Goal: Check status: Check status

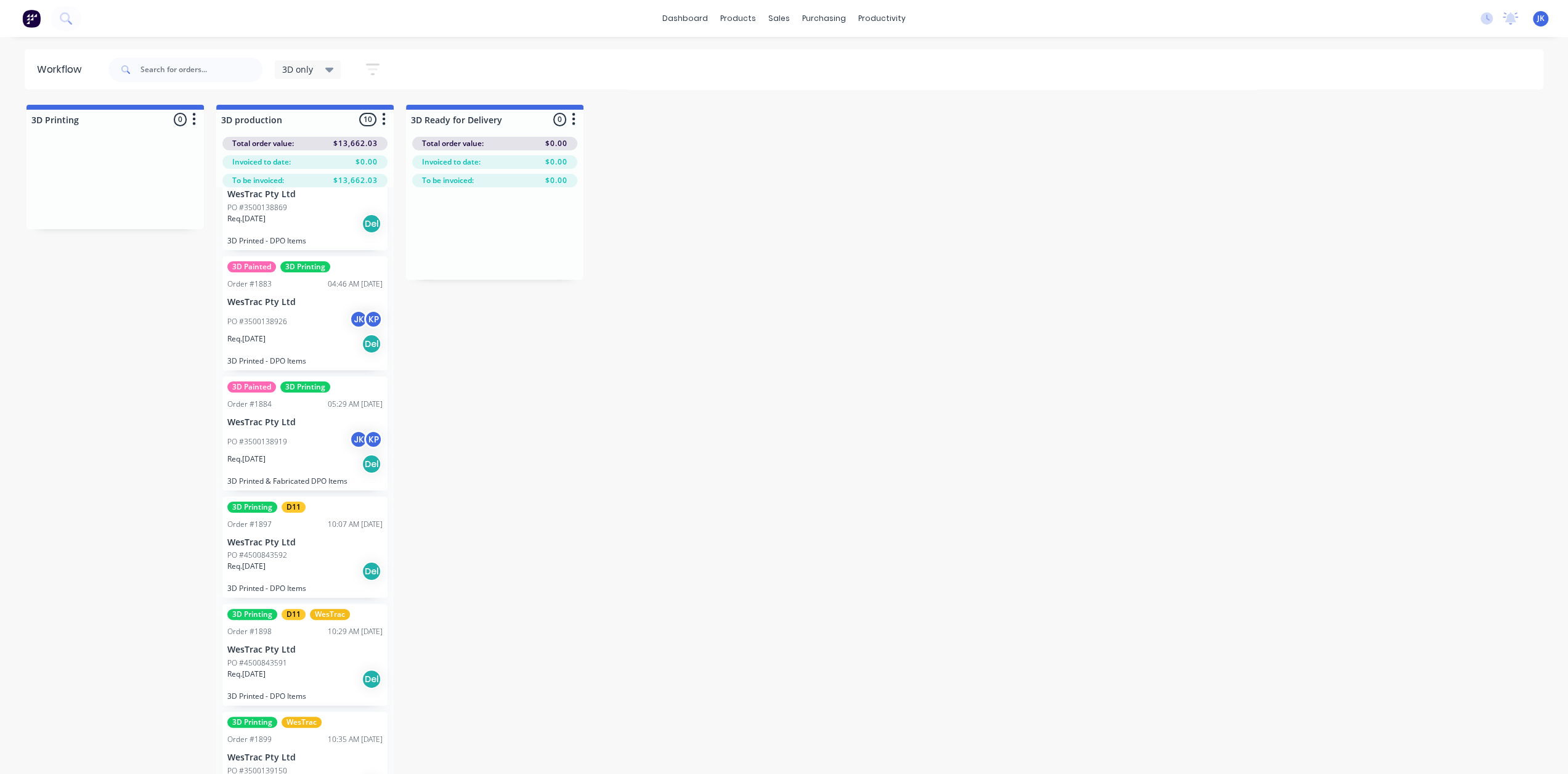
scroll to position [48, 0]
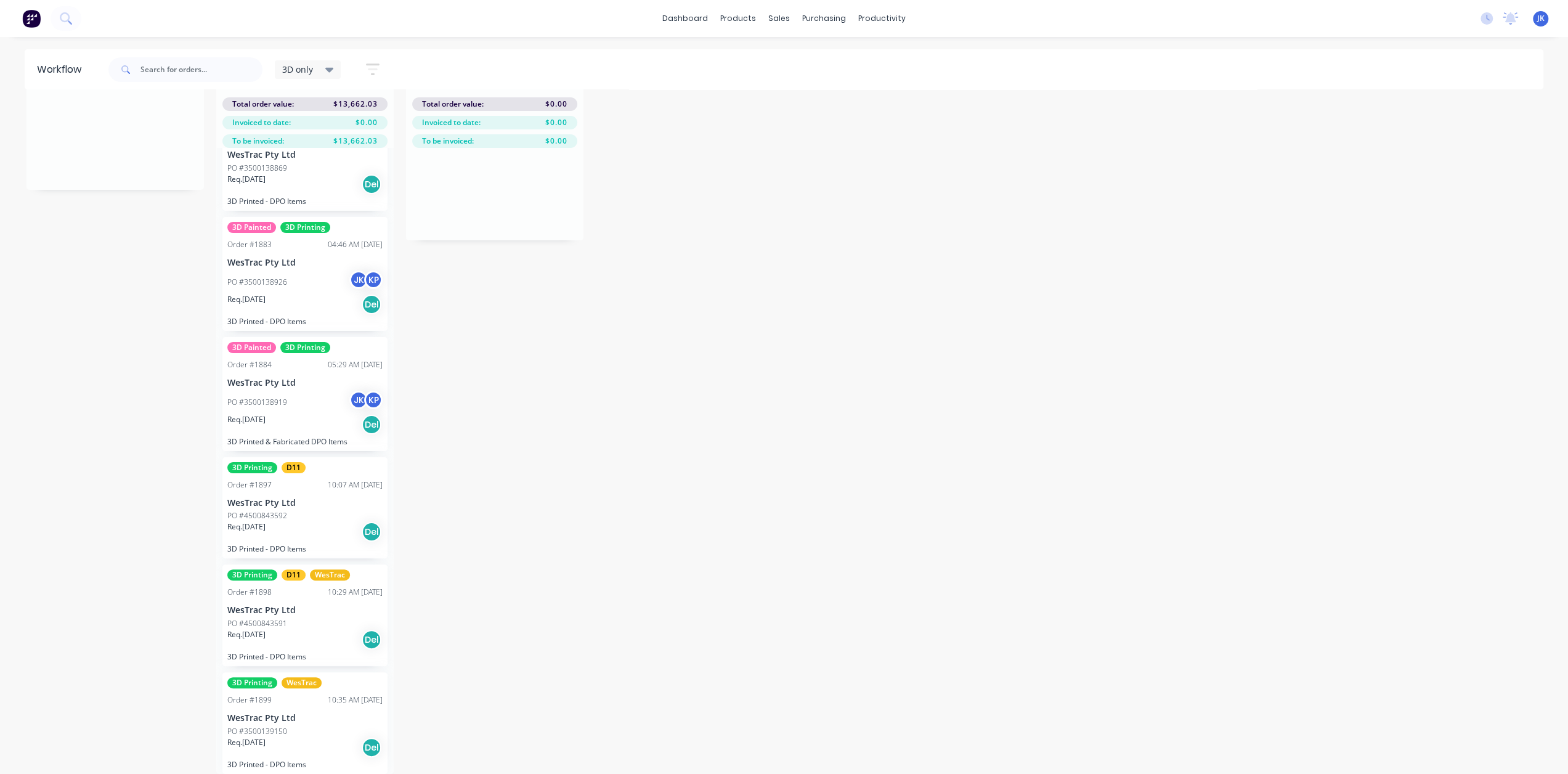
click at [302, 521] on div "Req. [DATE] Del" at bounding box center [304, 531] width 155 height 21
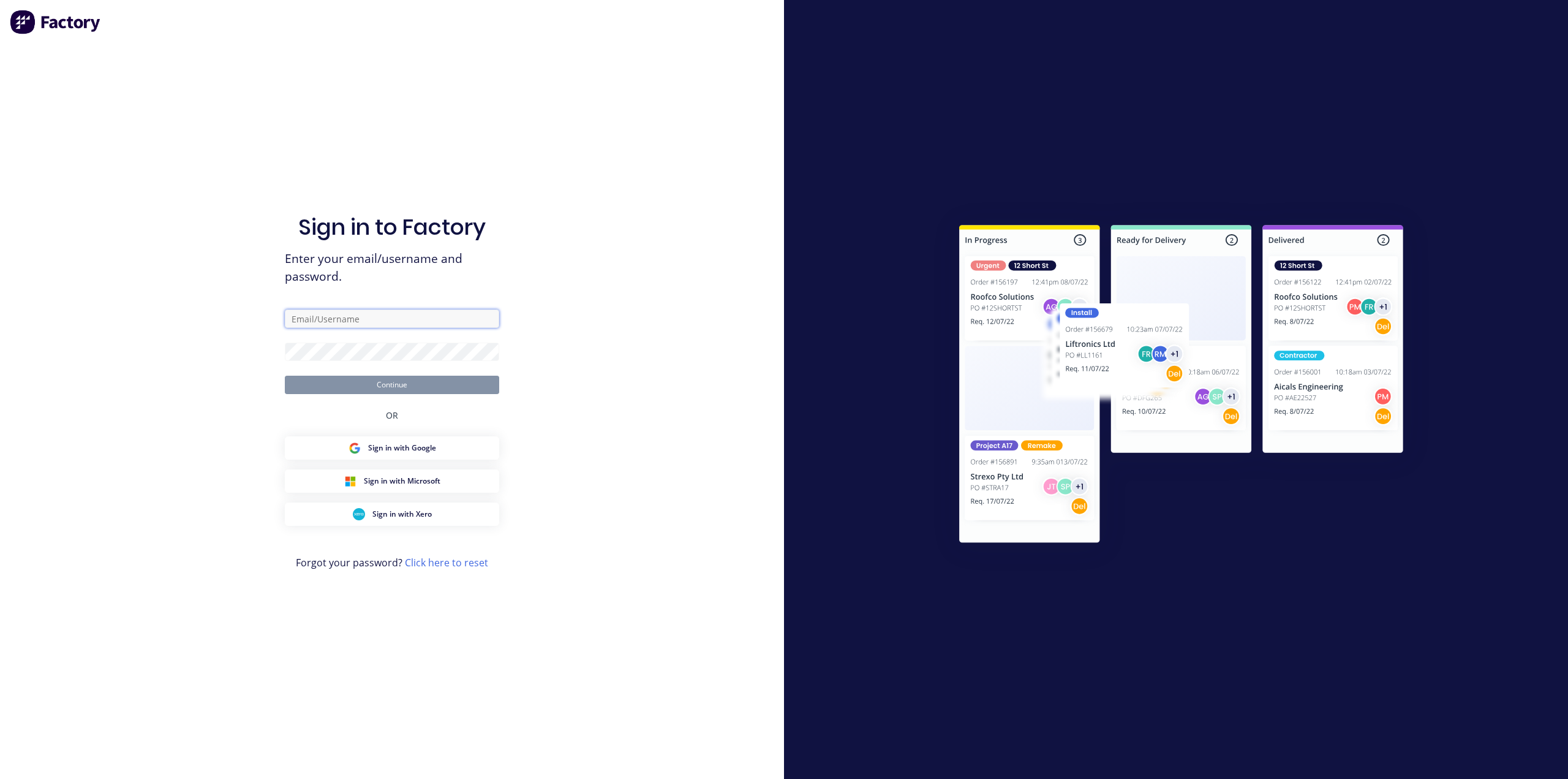
type input "[PERSON_NAME][EMAIL_ADDRESS][DOMAIN_NAME]"
click at [402, 383] on button "Continue" at bounding box center [391, 385] width 215 height 19
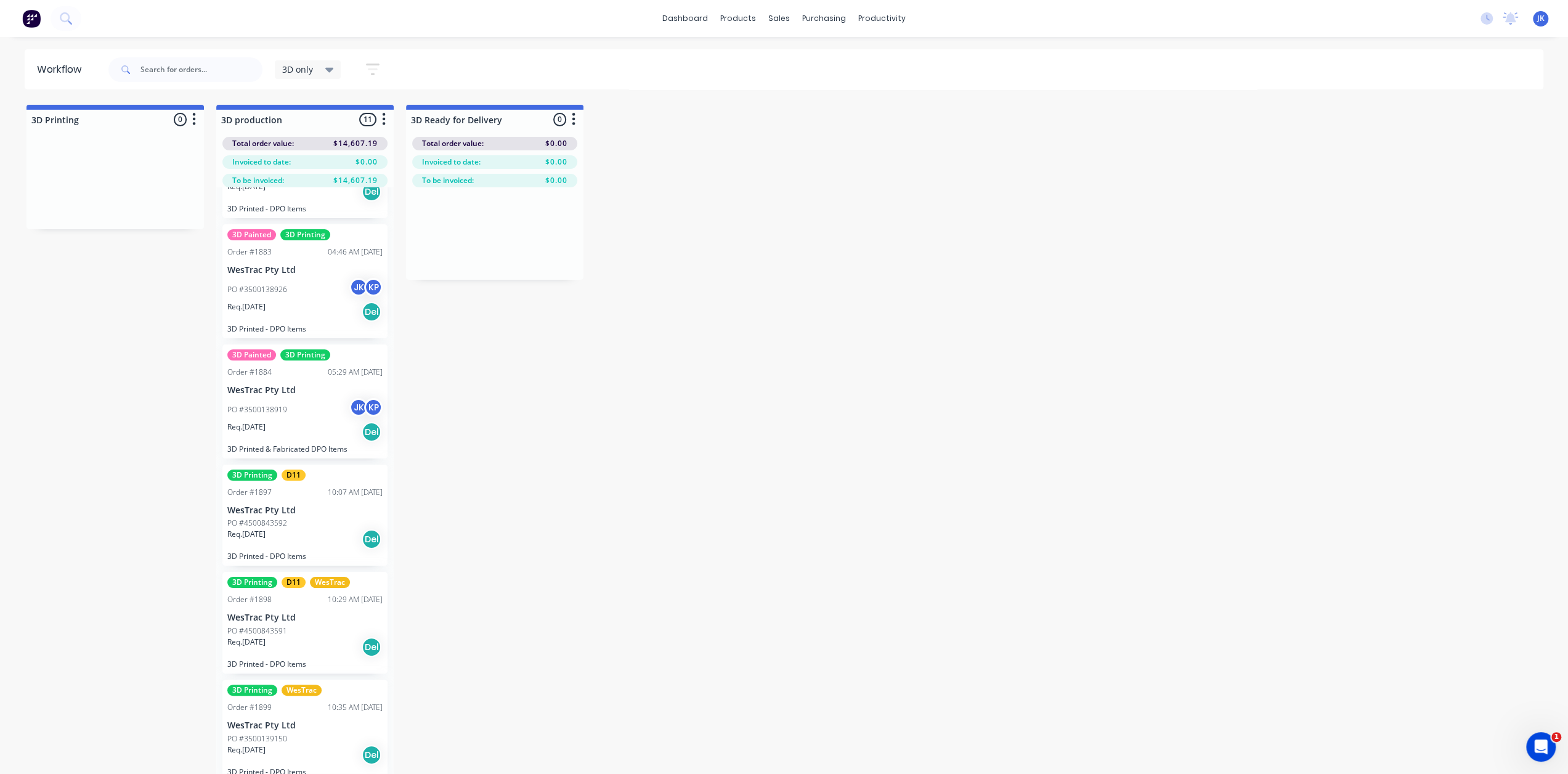
scroll to position [587, 0]
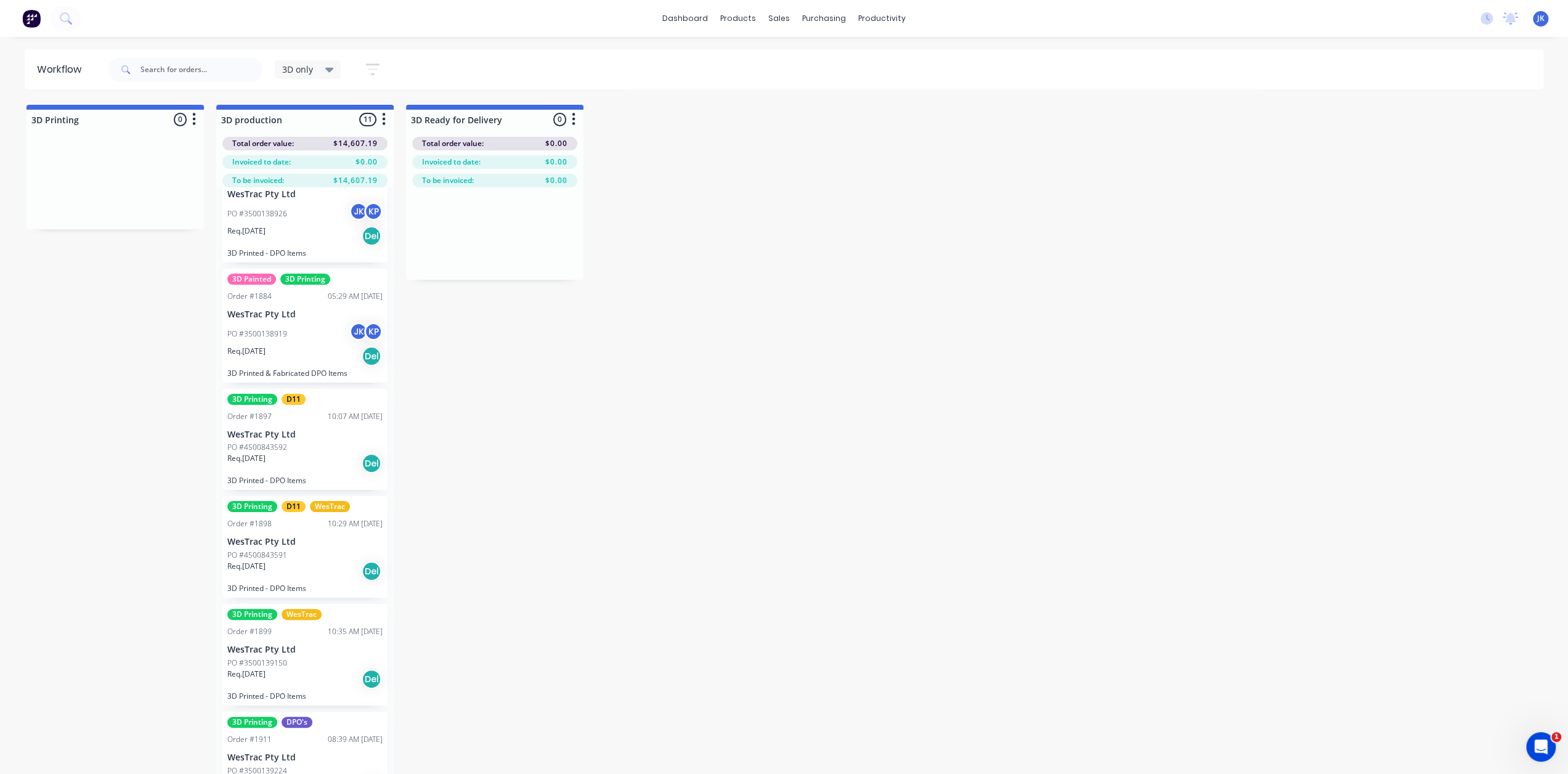
click at [321, 453] on div "Req. [DATE] Del" at bounding box center [304, 463] width 155 height 21
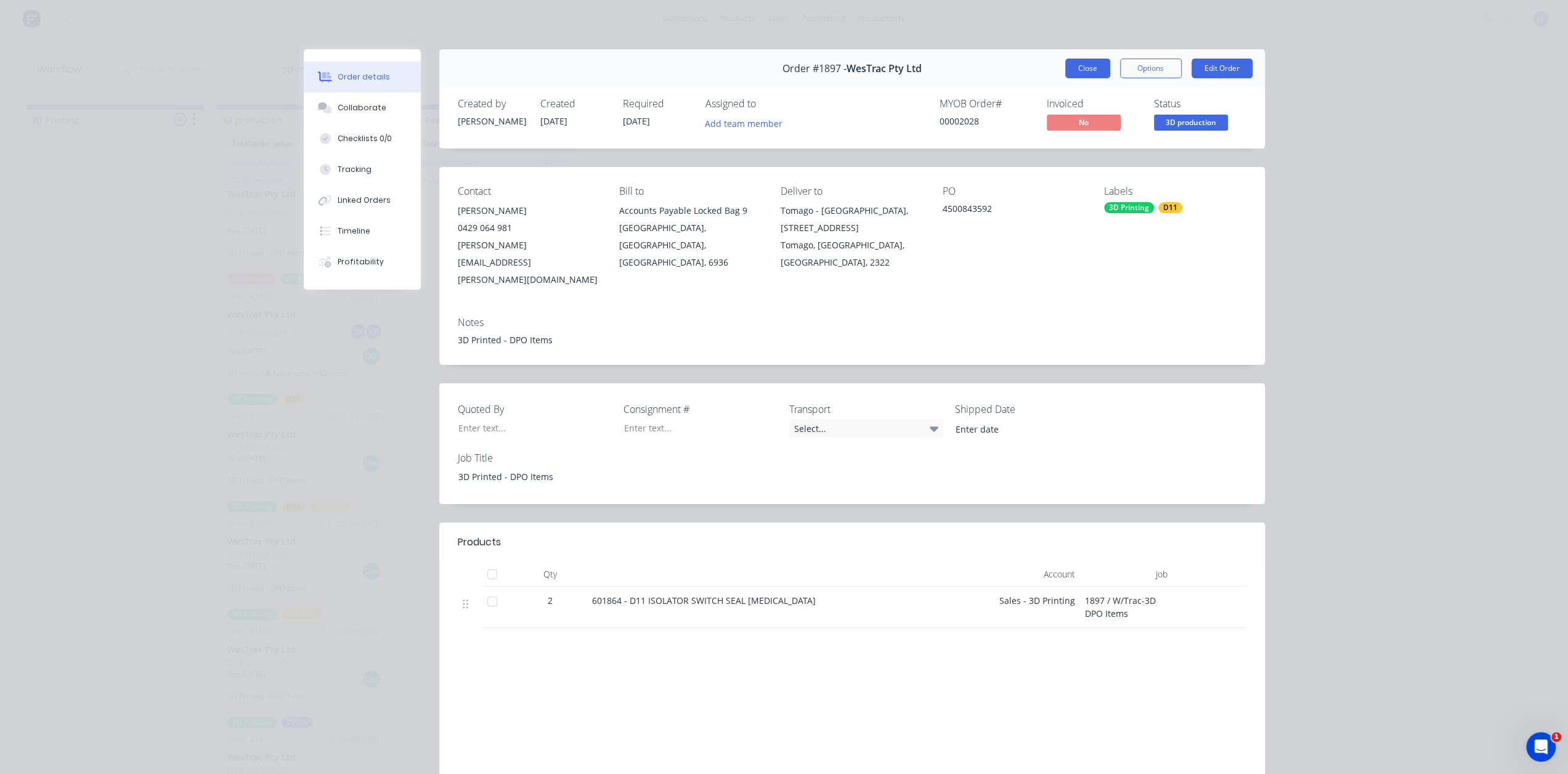
click at [1089, 63] on button "Close" at bounding box center [1088, 68] width 45 height 20
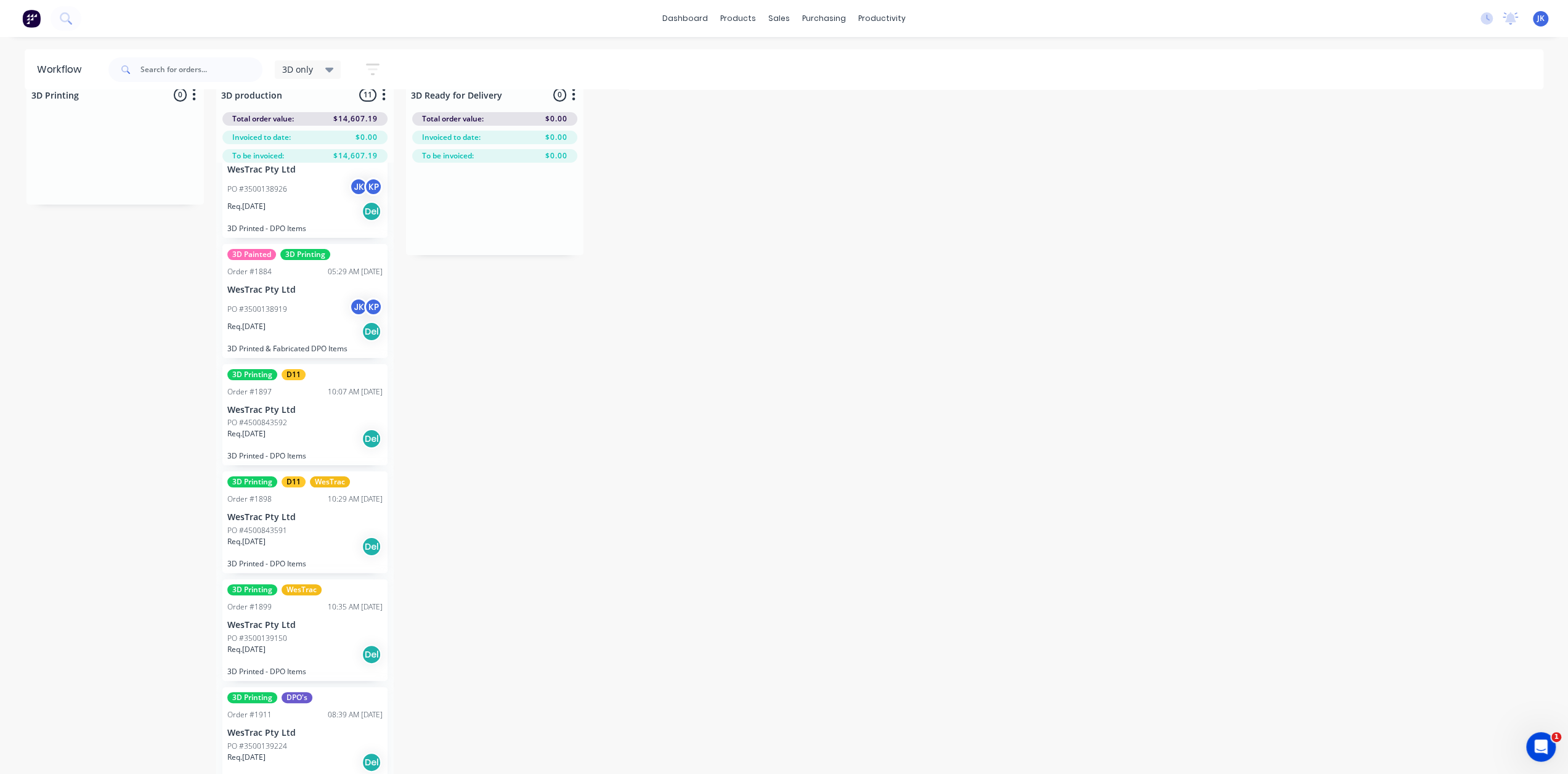
scroll to position [48, 0]
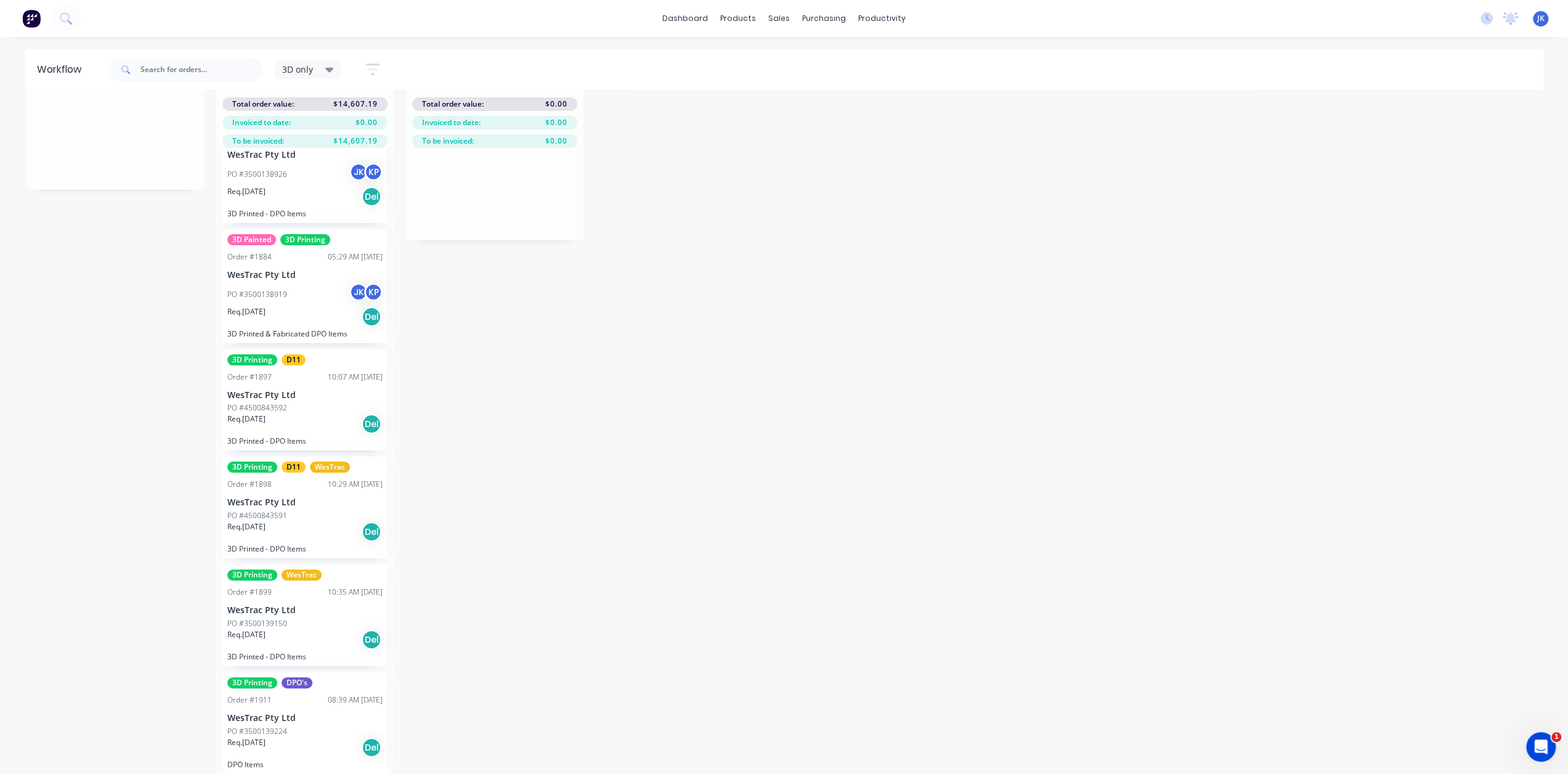
click at [326, 618] on div "PO #3500139150" at bounding box center [304, 623] width 155 height 11
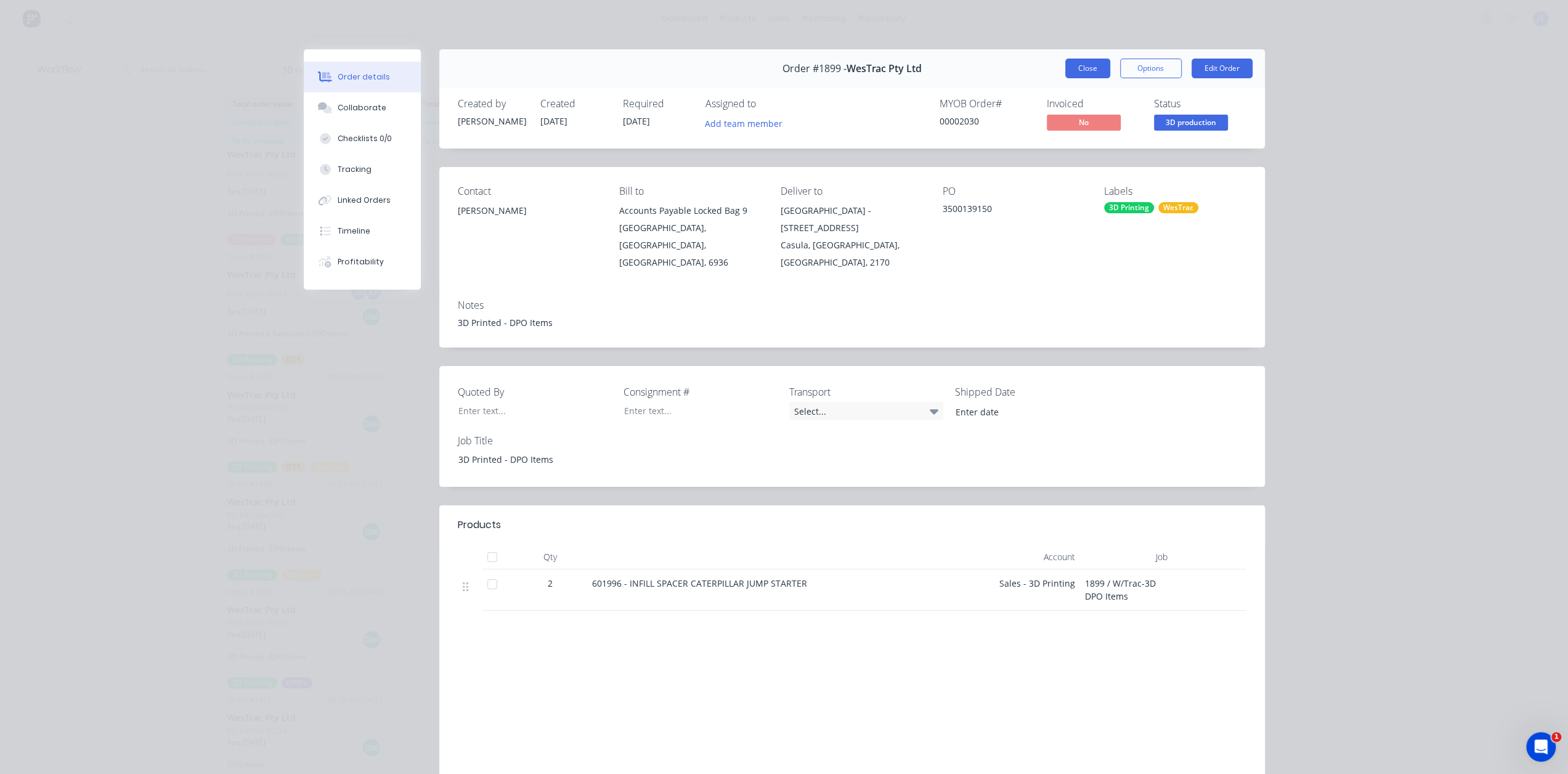
click at [1090, 70] on button "Close" at bounding box center [1088, 68] width 45 height 20
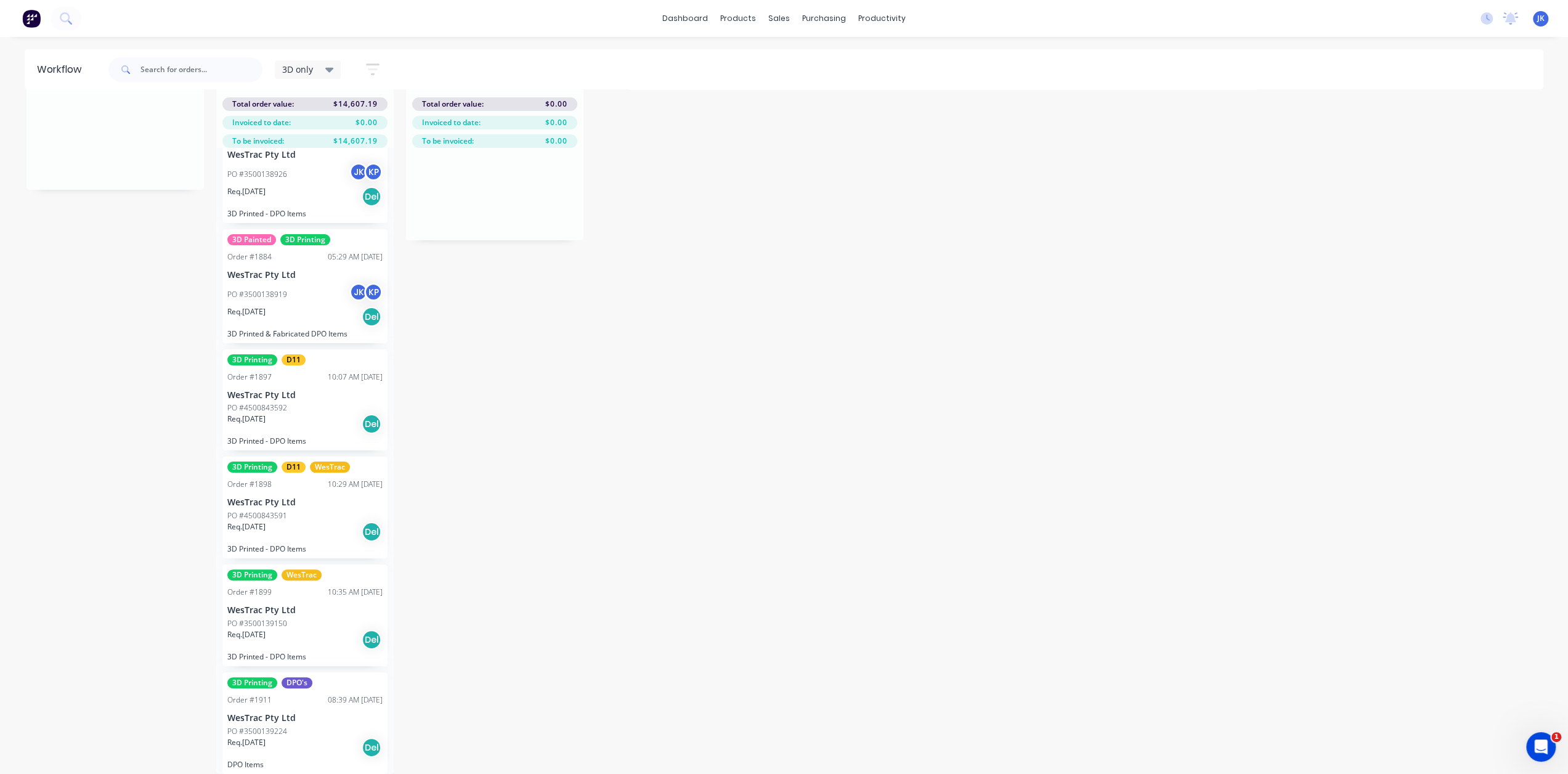
click at [1090, 70] on div "3D only Save new view None edit 3D only (Default) edit Show/Hide statuses Show …" at bounding box center [825, 69] width 1439 height 37
click at [316, 727] on div "PO #3500139224" at bounding box center [304, 732] width 155 height 11
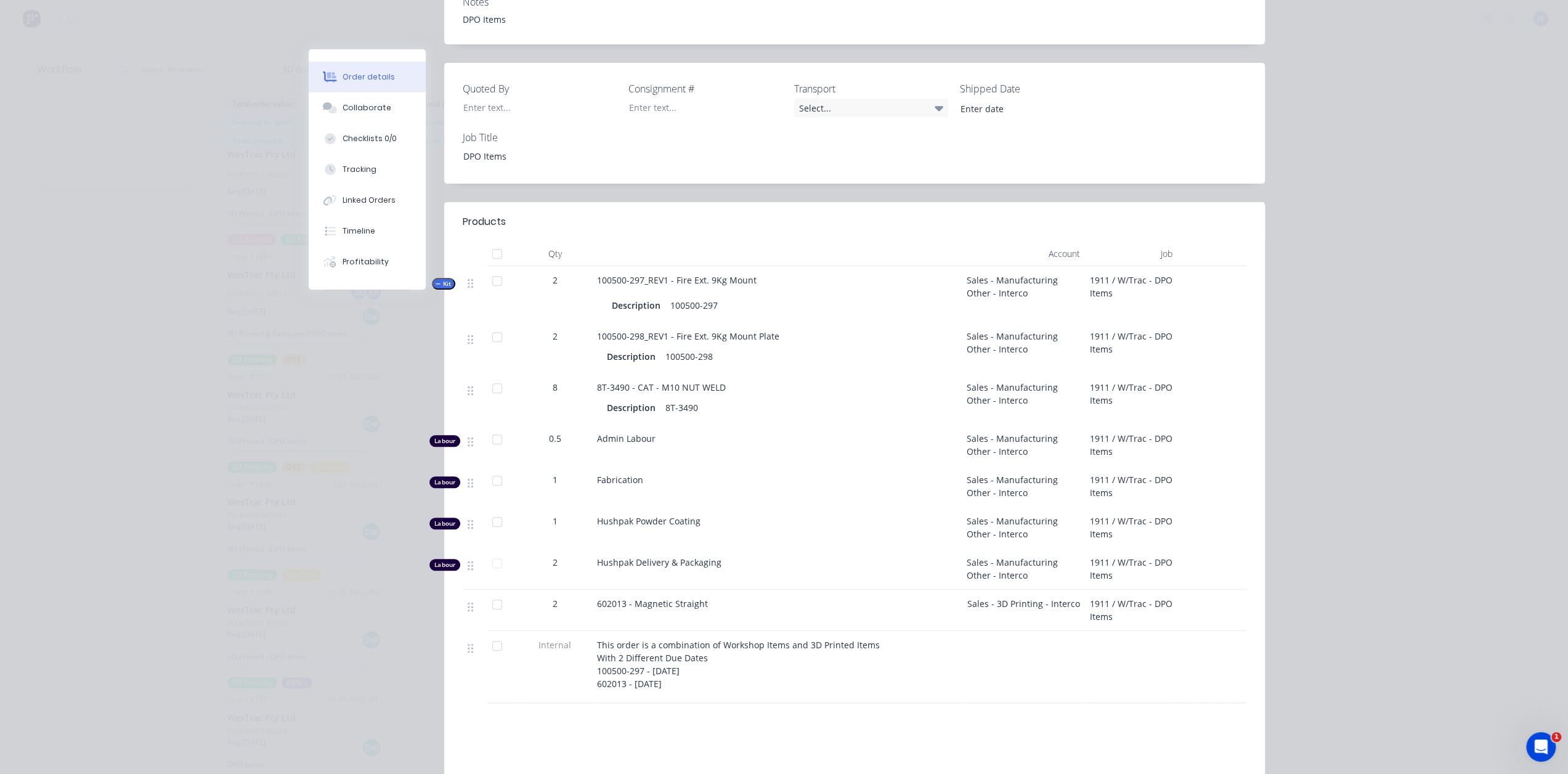
scroll to position [308, 0]
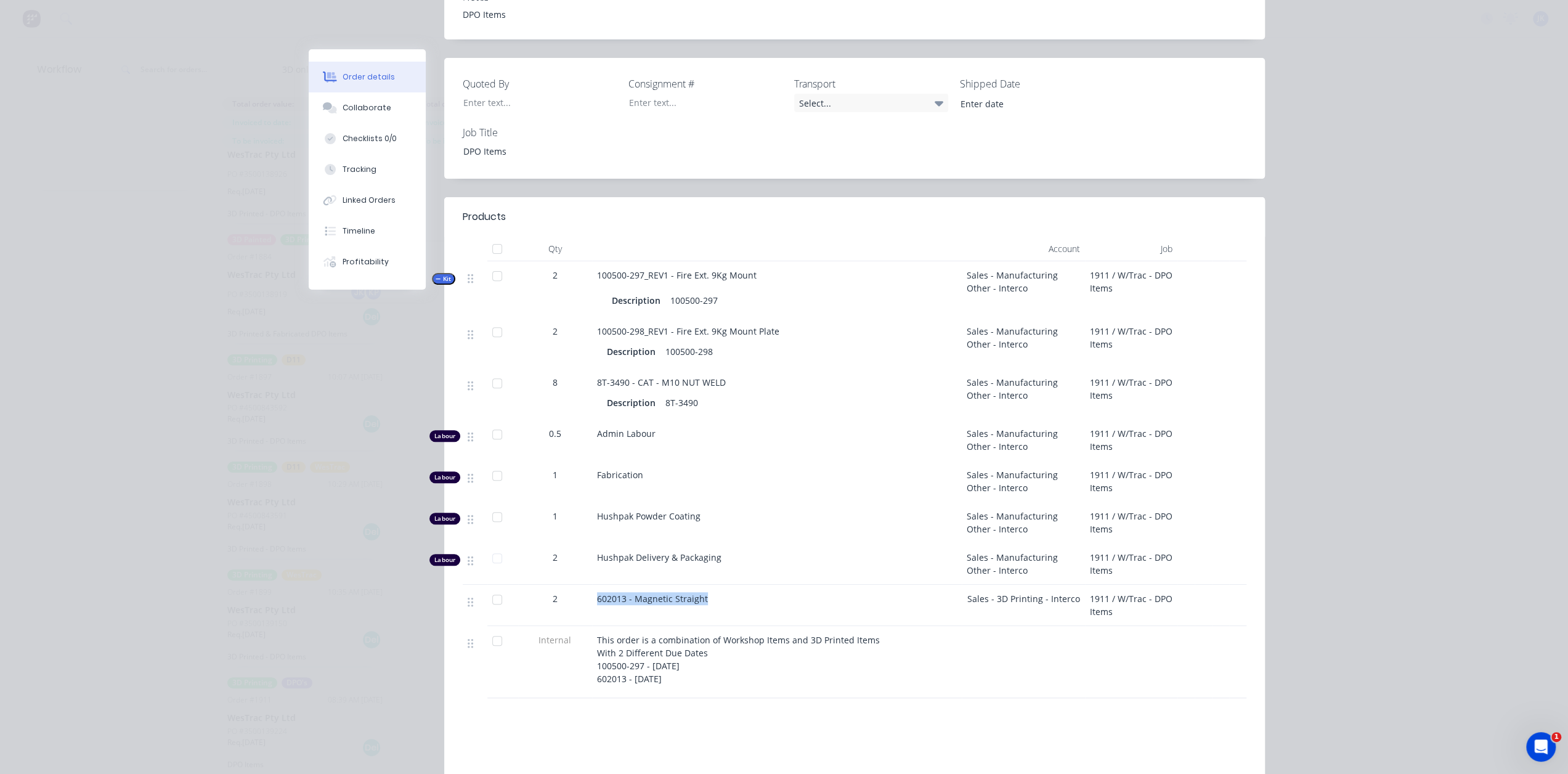
drag, startPoint x: 700, startPoint y: 580, endPoint x: 591, endPoint y: 591, distance: 109.6
click at [592, 591] on div "602013 - Magnetic Straight" at bounding box center [777, 606] width 370 height 41
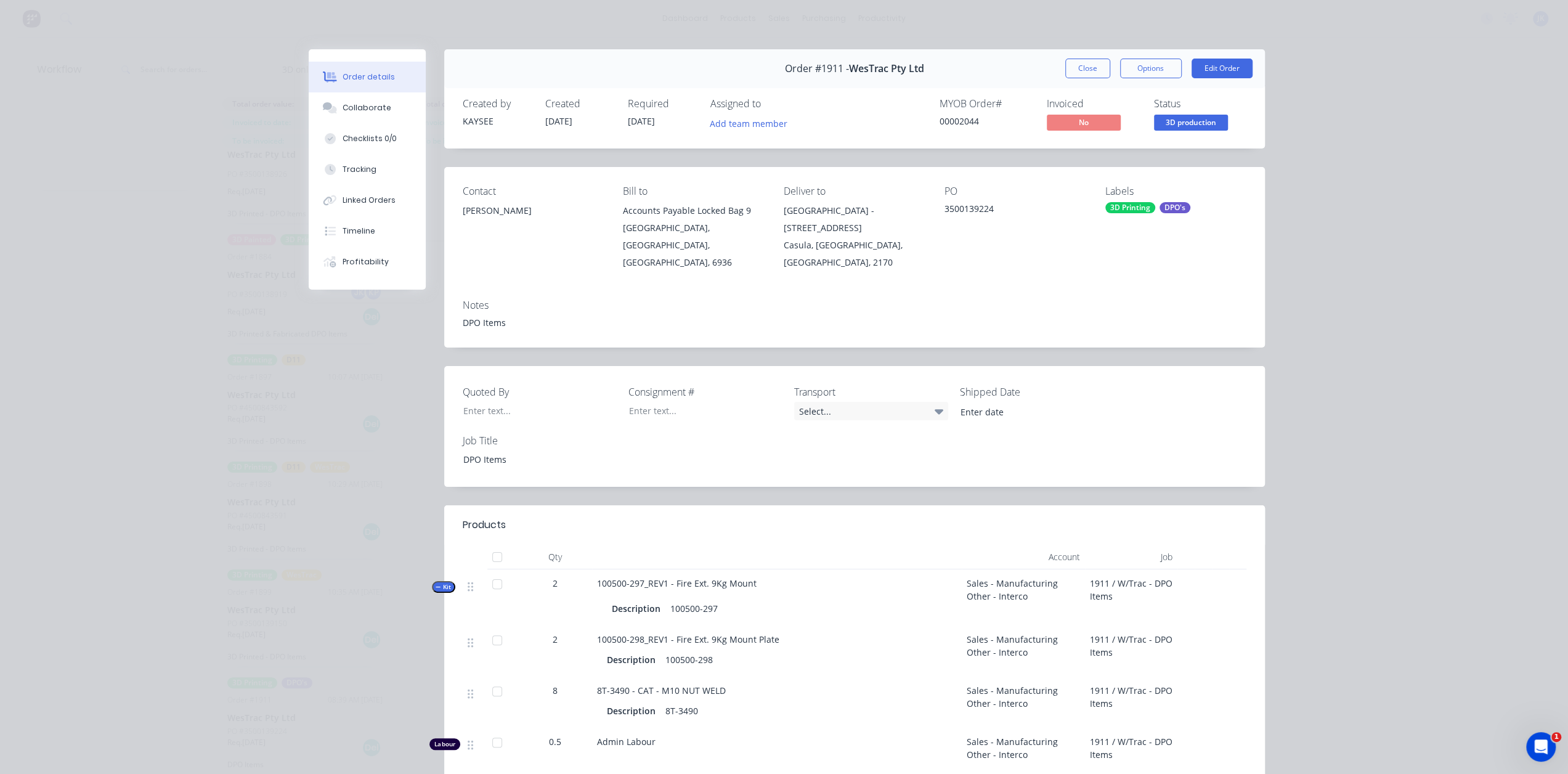
scroll to position [0, 0]
click at [1077, 75] on button "Close" at bounding box center [1088, 68] width 45 height 20
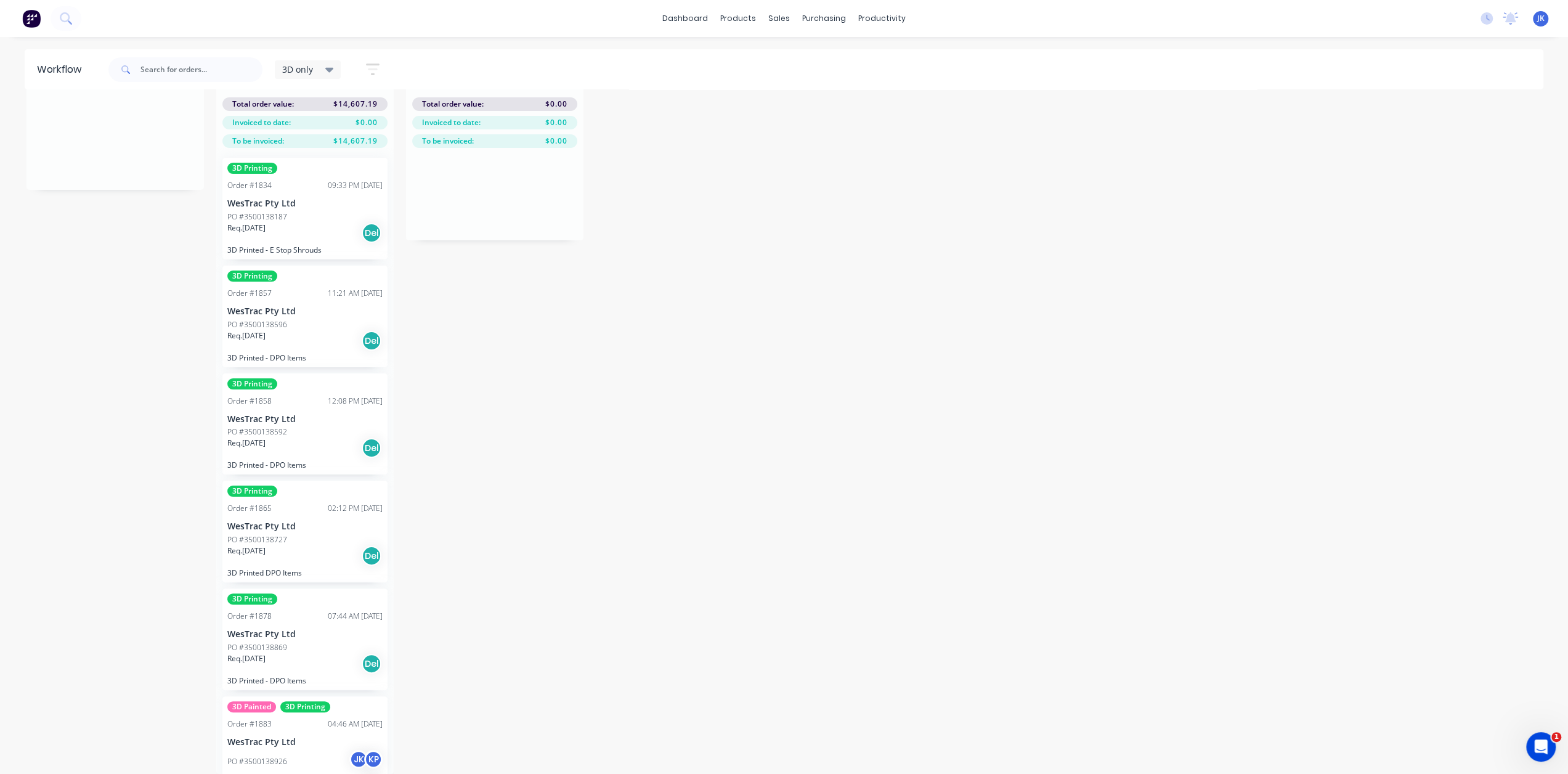
click at [311, 294] on div "3D Printing Order #1857 11:21 AM [DATE] WesTrac Pty Ltd PO #3500138596 Req. [DA…" at bounding box center [304, 316] width 165 height 102
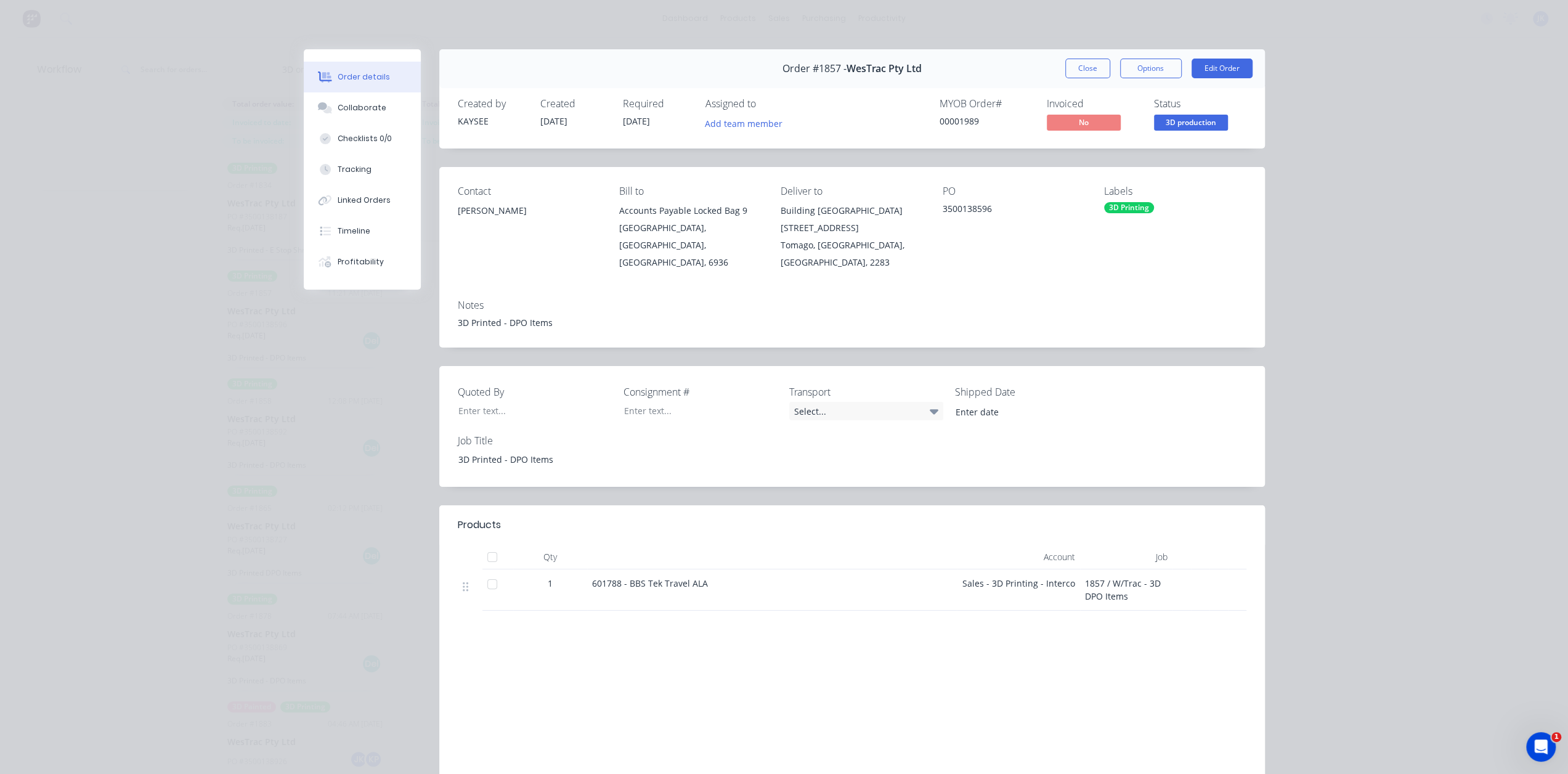
drag, startPoint x: 1071, startPoint y: 70, endPoint x: 1060, endPoint y: 75, distance: 12.1
click at [1071, 70] on button "Close" at bounding box center [1088, 68] width 45 height 20
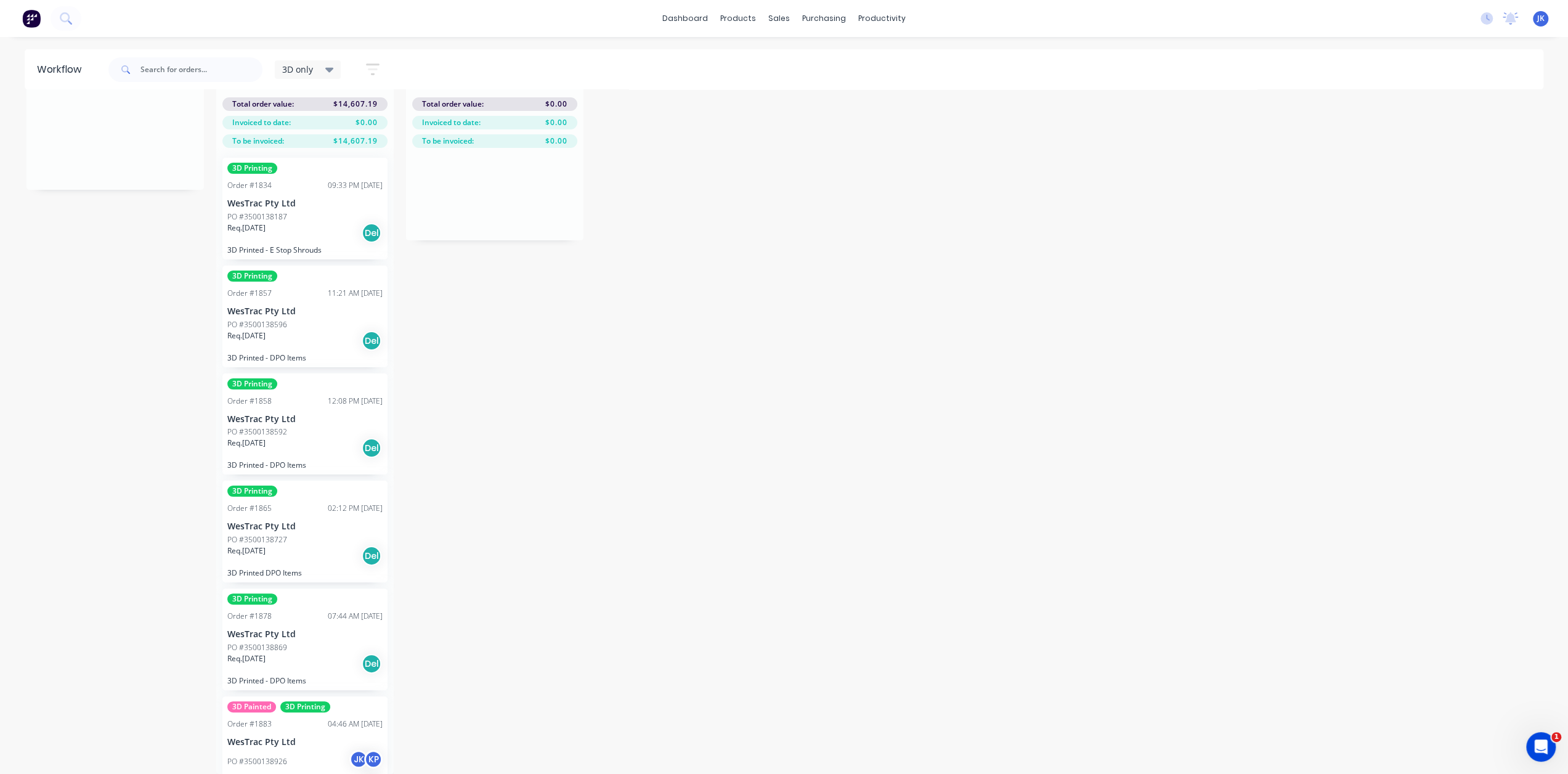
click at [264, 211] on p "PO #3500138187" at bounding box center [257, 216] width 60 height 11
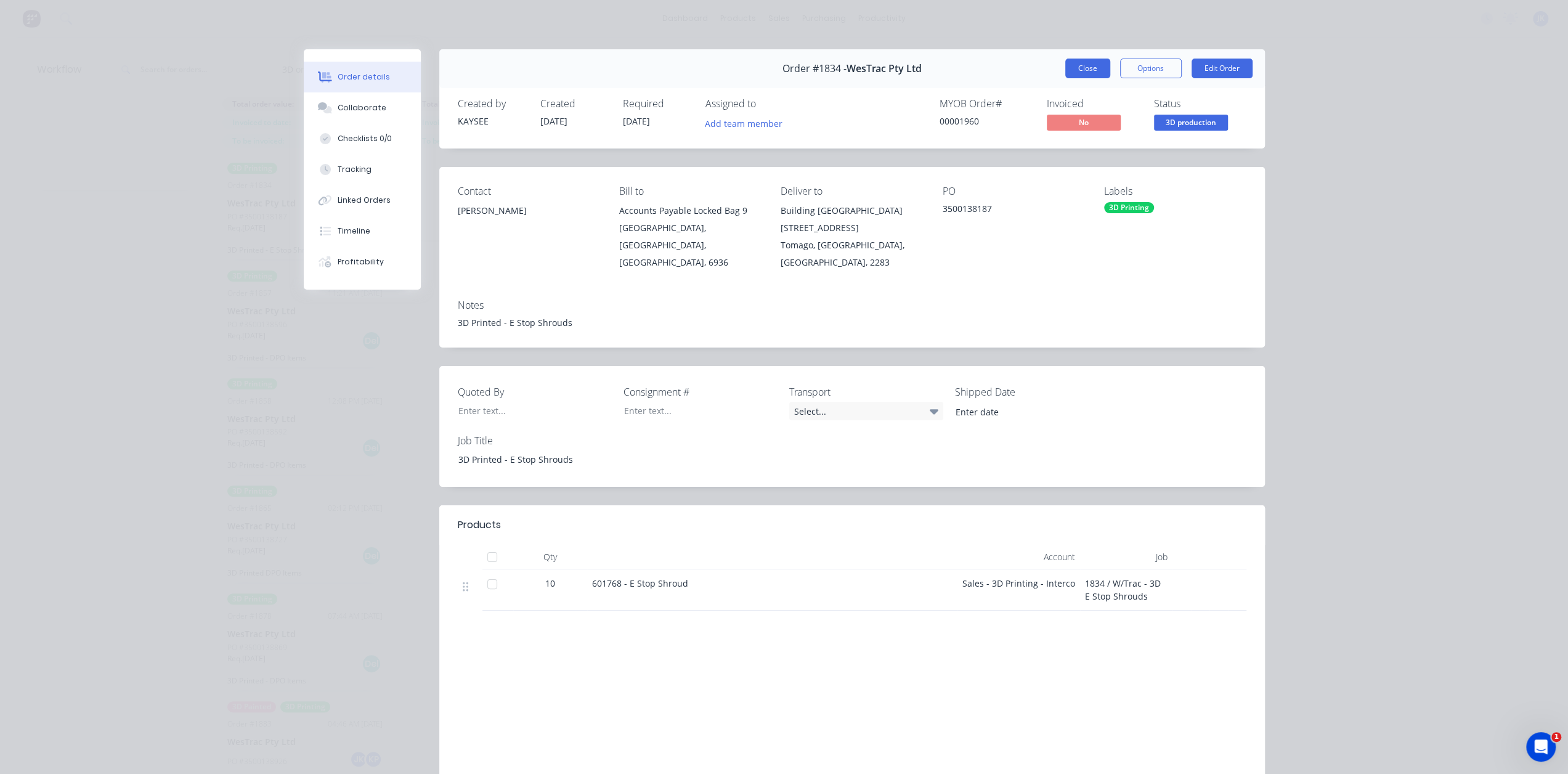
click at [1083, 61] on button "Close" at bounding box center [1088, 68] width 45 height 20
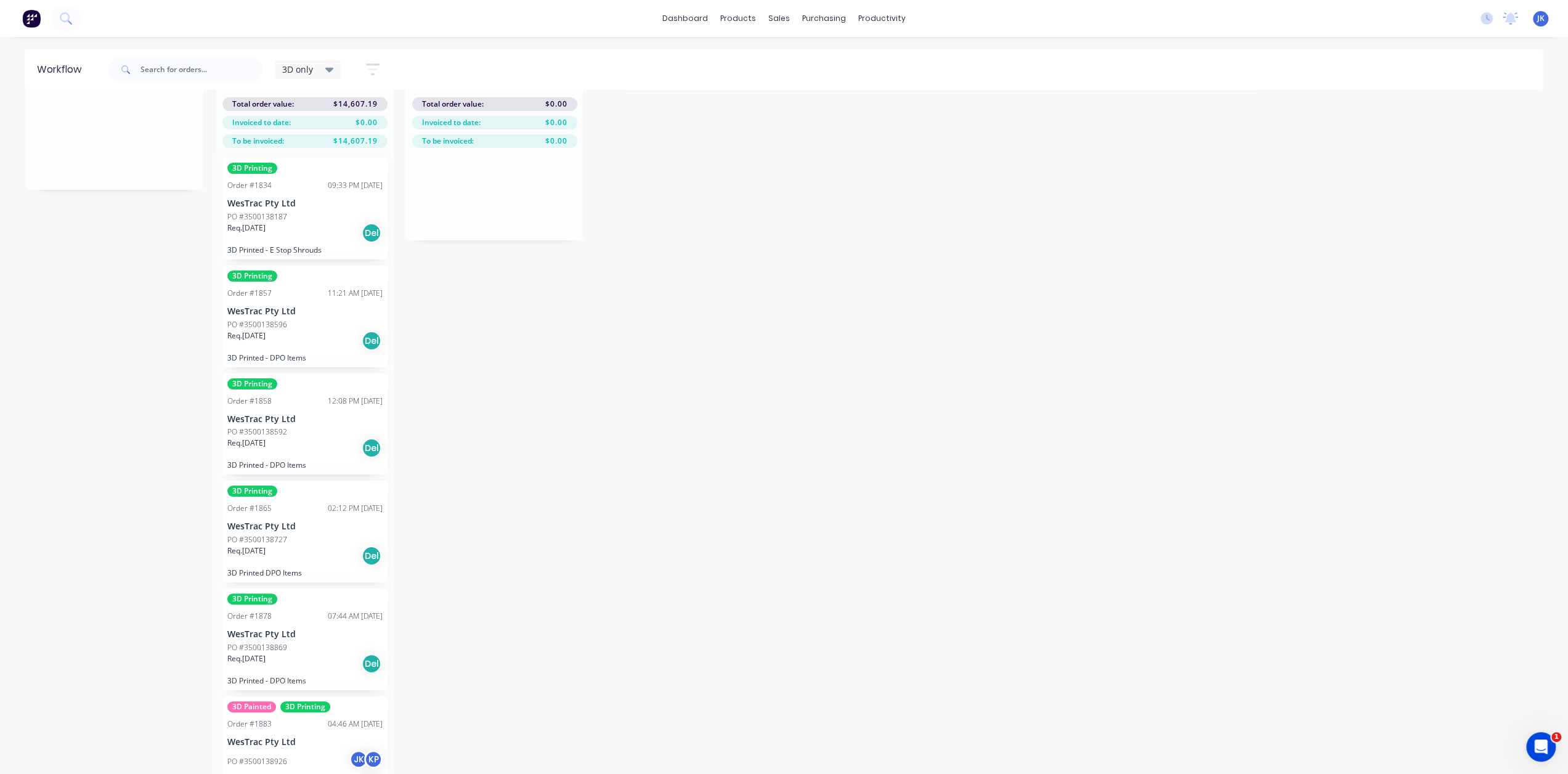
click at [300, 439] on div "Req. [DATE] Del" at bounding box center [304, 447] width 155 height 21
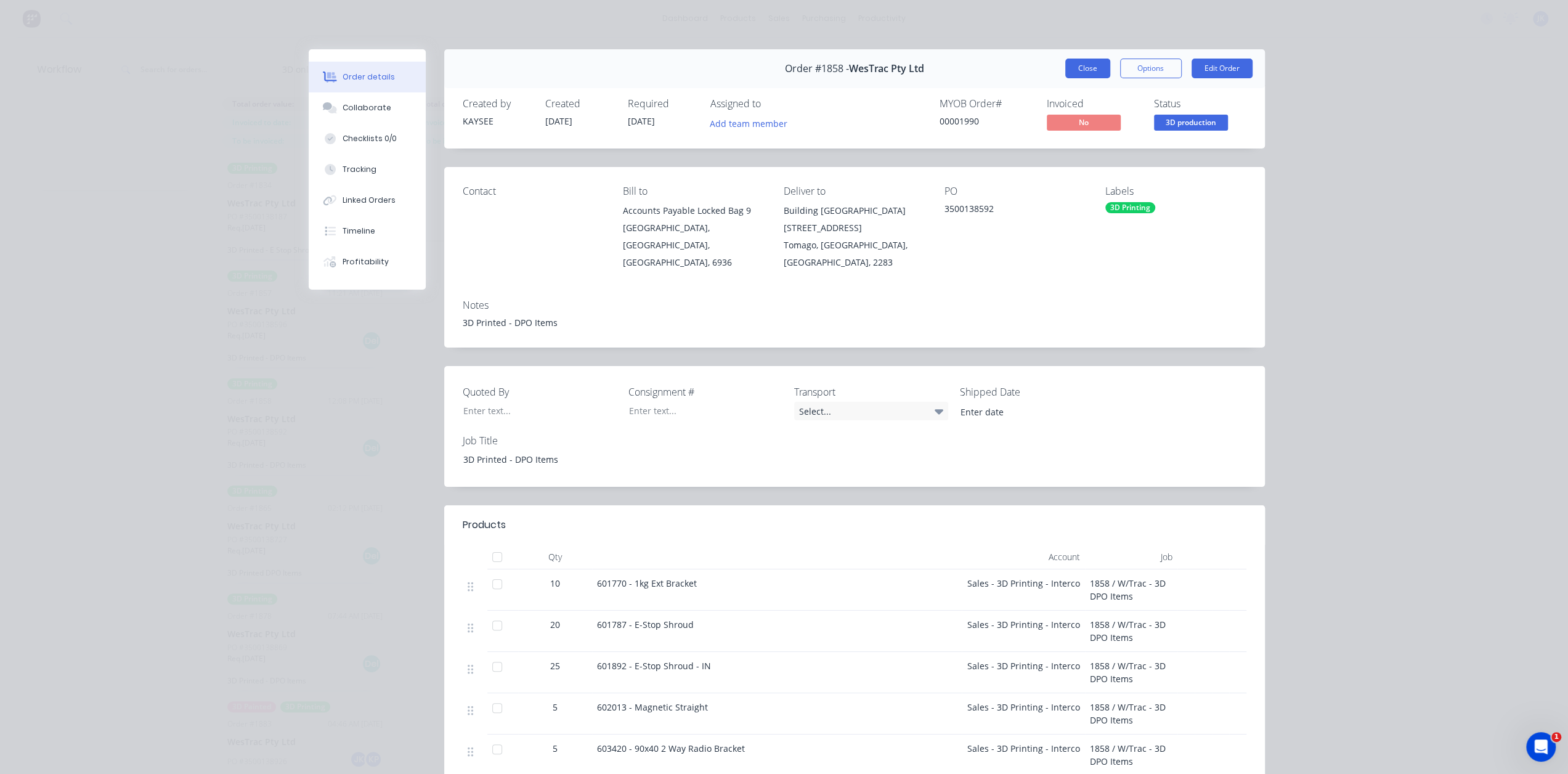
click at [1078, 73] on button "Close" at bounding box center [1088, 68] width 45 height 20
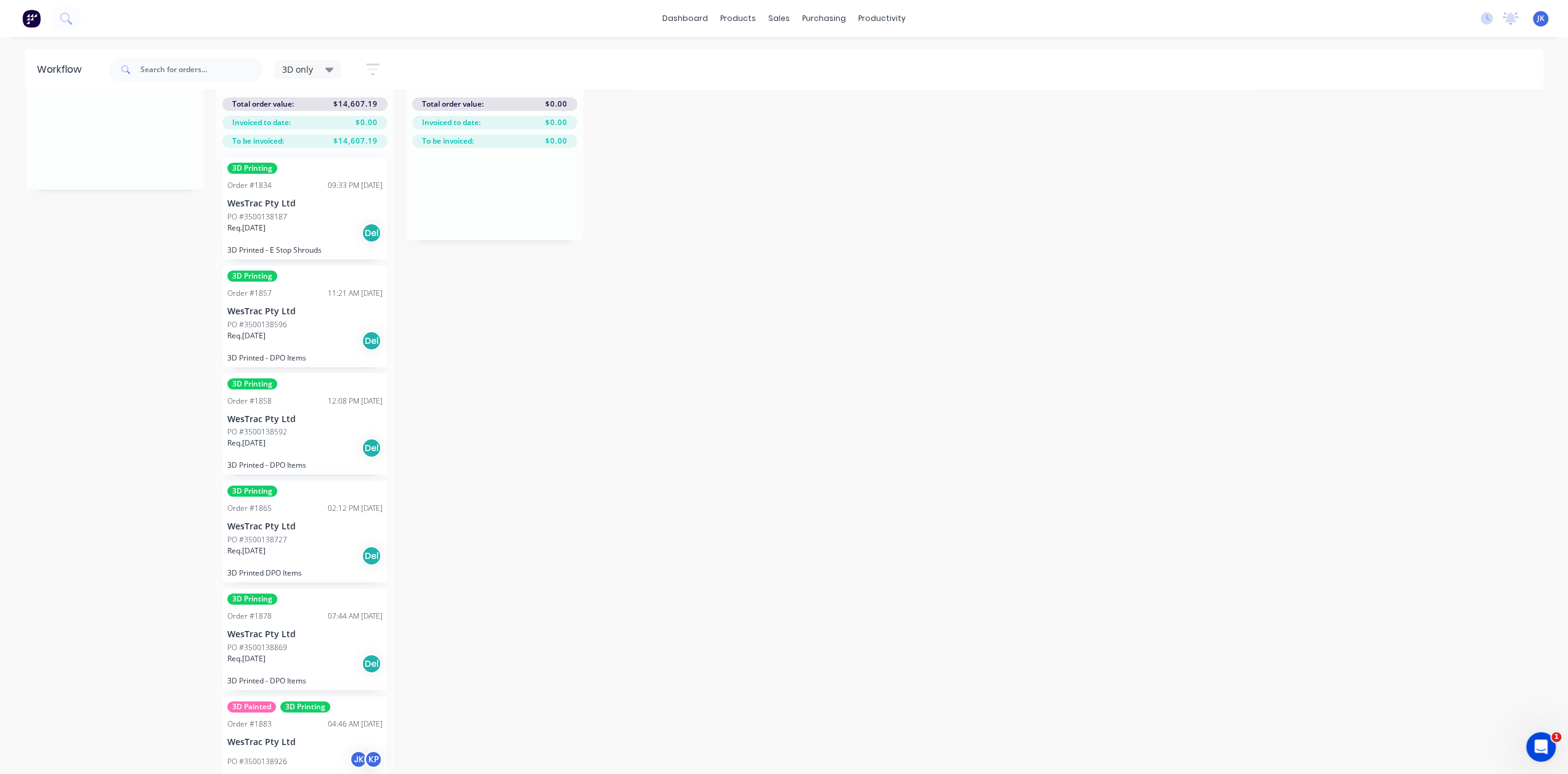
click at [325, 222] on div "Req. [DATE] Del" at bounding box center [304, 232] width 155 height 21
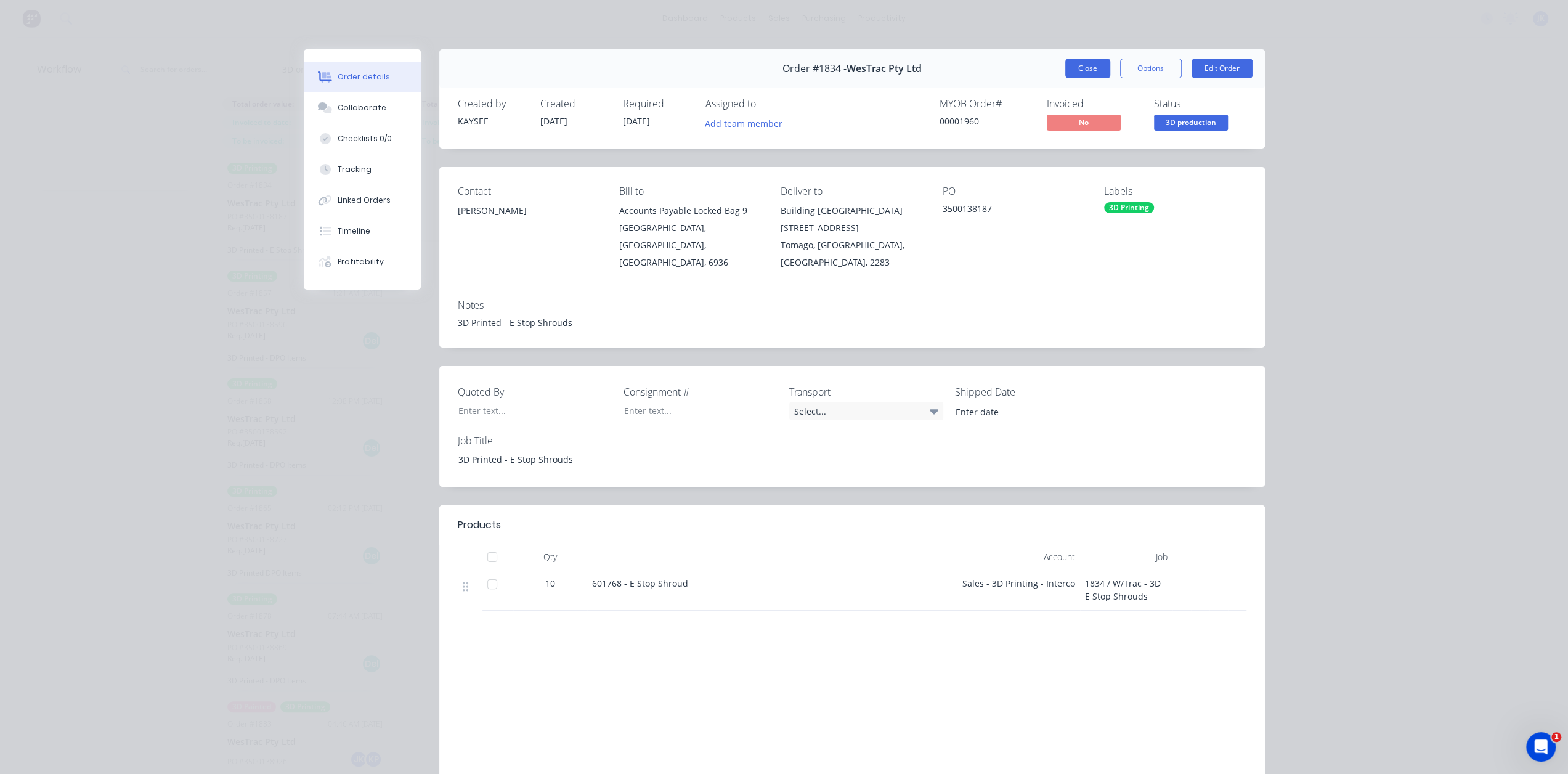
click at [1079, 68] on button "Close" at bounding box center [1088, 68] width 45 height 20
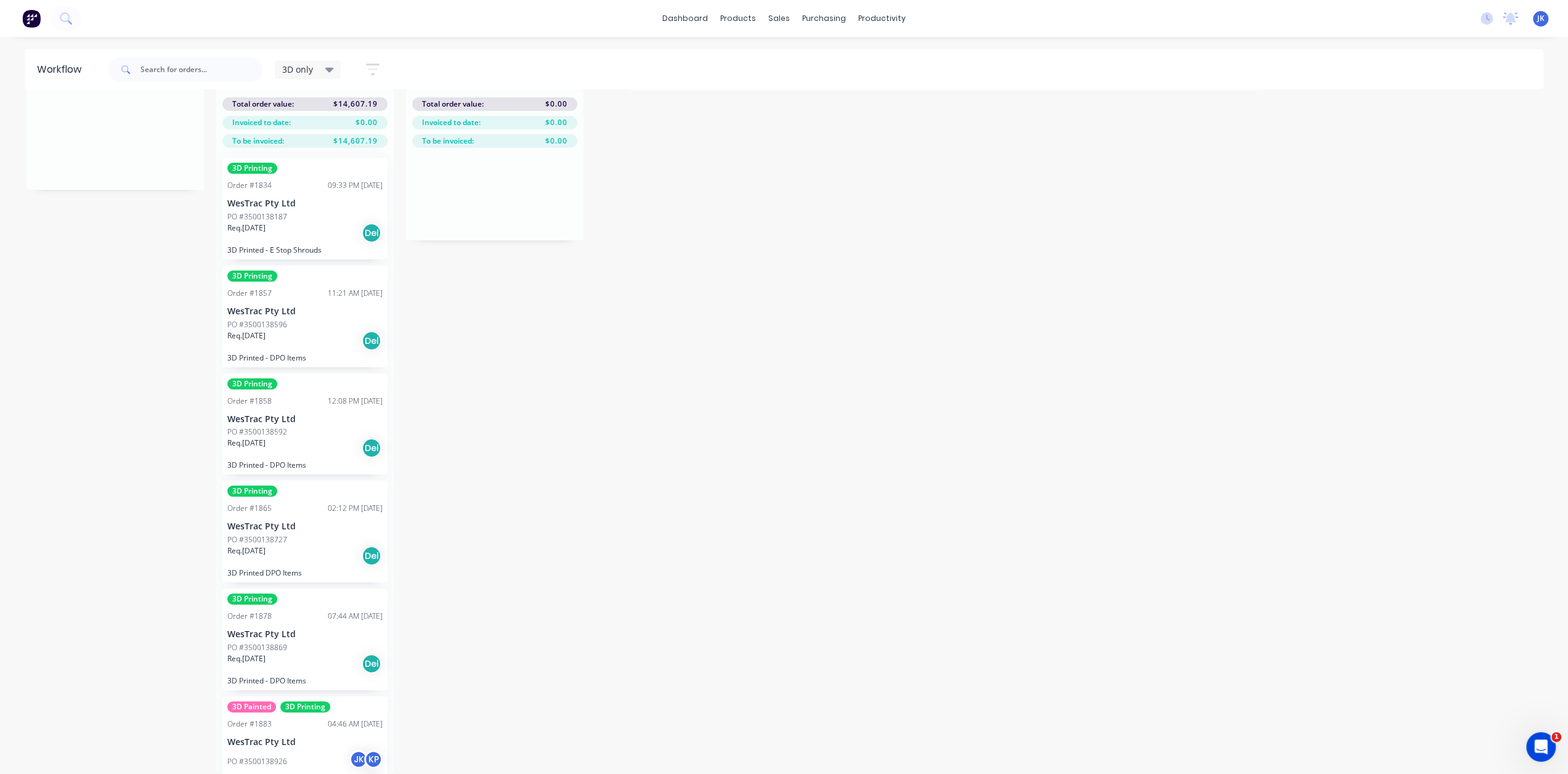
click at [288, 553] on div "Req. [DATE] Del" at bounding box center [304, 556] width 155 height 21
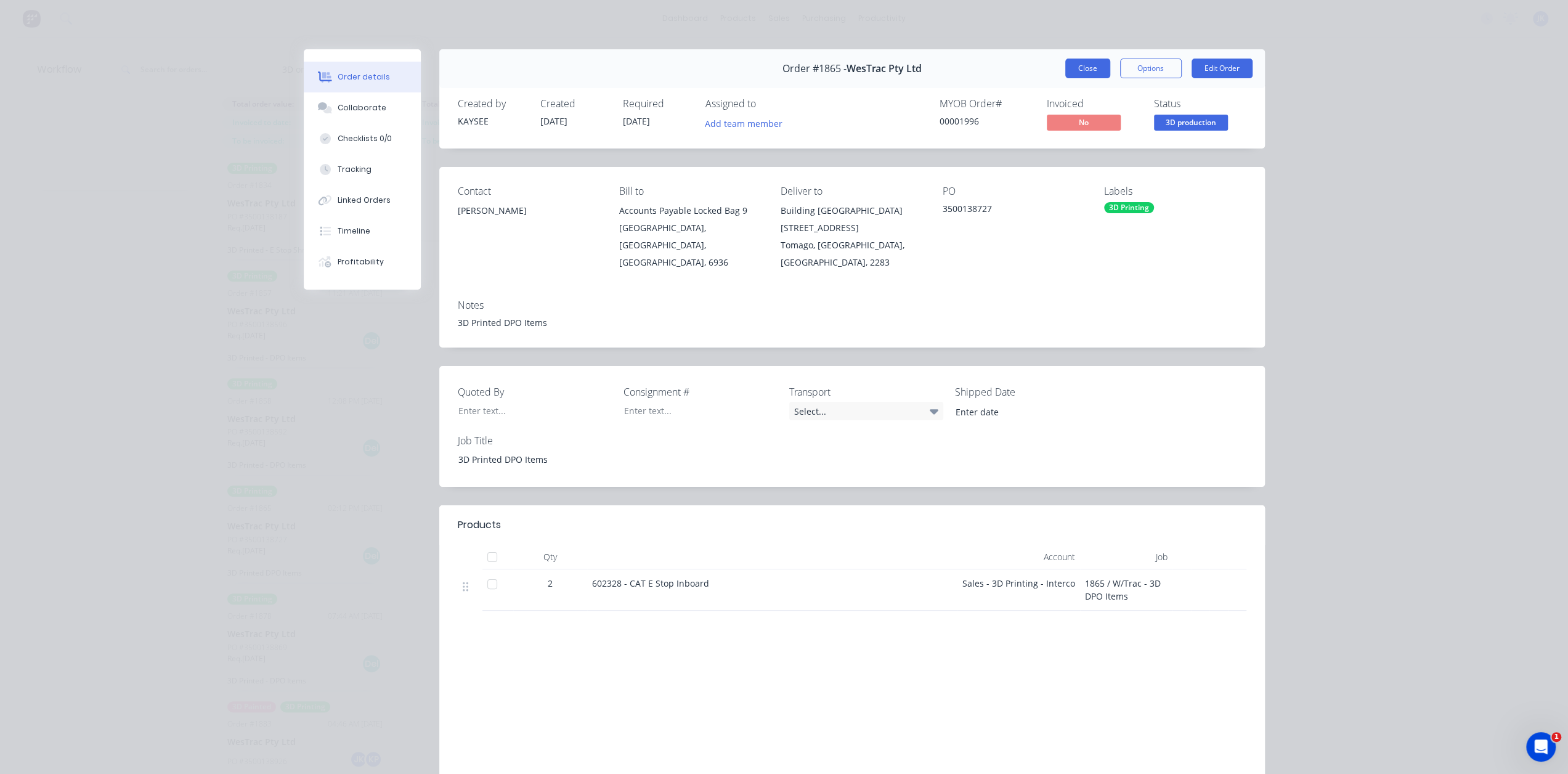
click at [1073, 65] on button "Close" at bounding box center [1088, 68] width 45 height 20
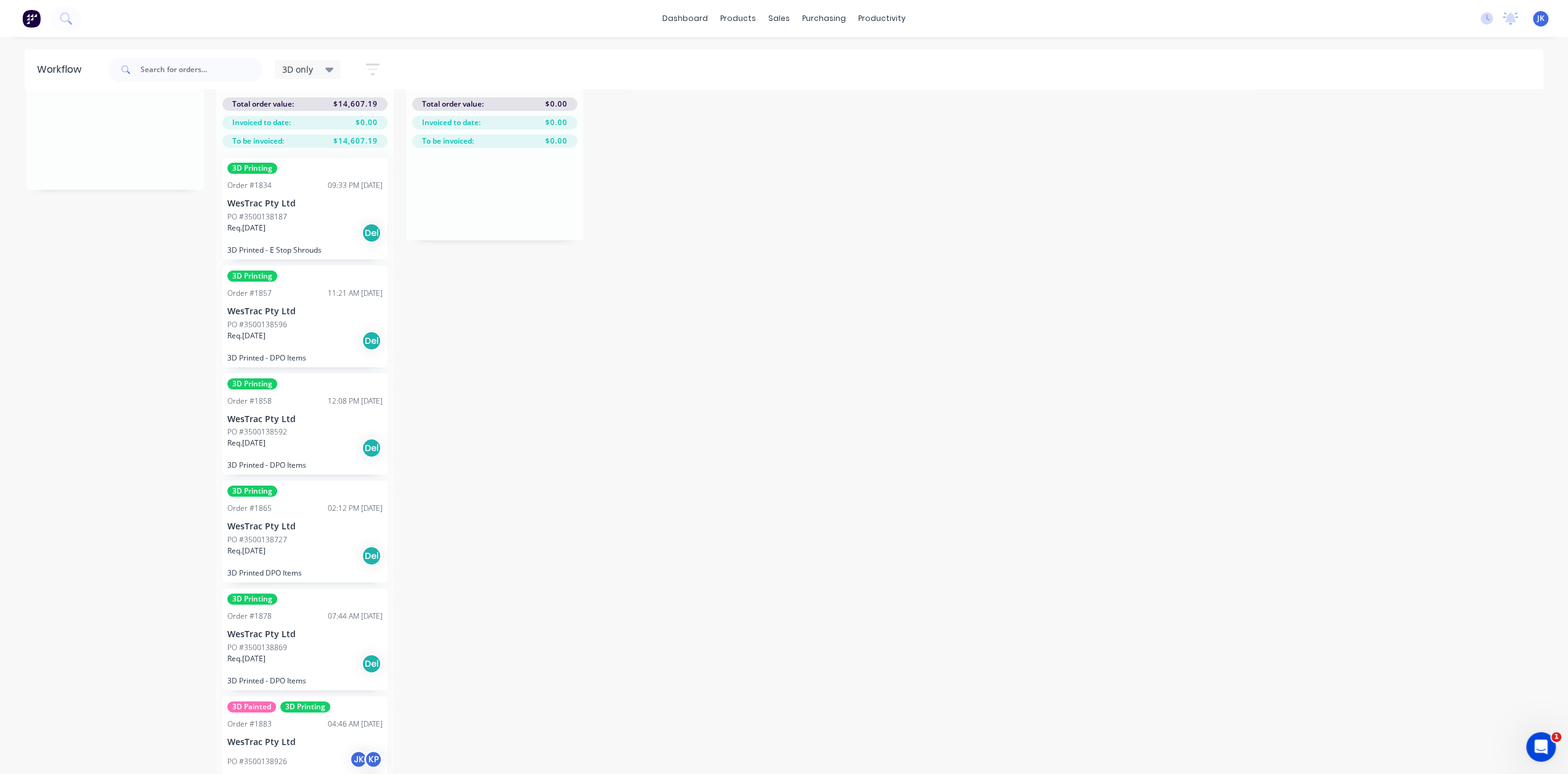
click at [305, 534] on div "PO #3500138727" at bounding box center [304, 539] width 155 height 11
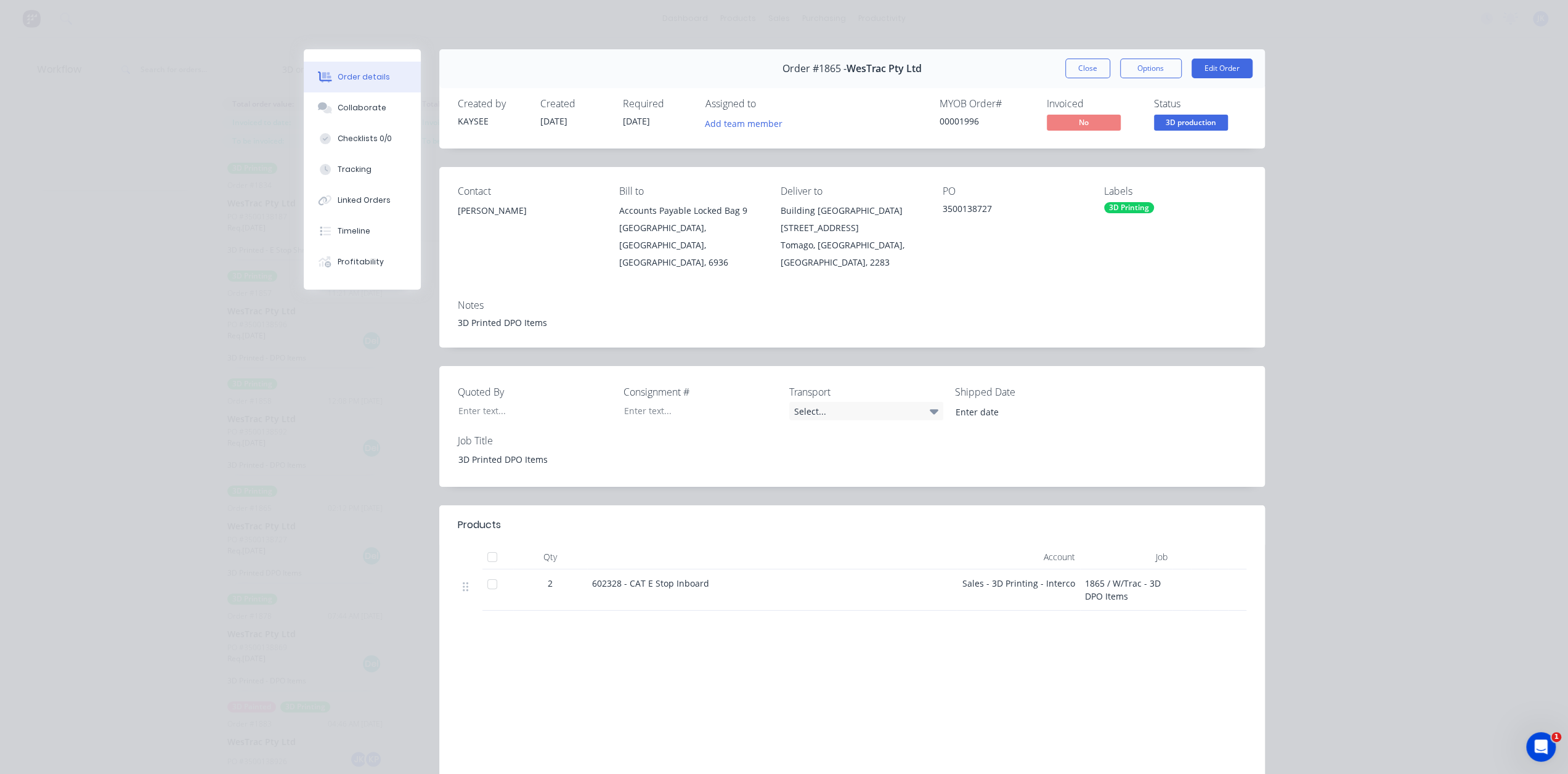
drag, startPoint x: 1083, startPoint y: 72, endPoint x: 1076, endPoint y: 78, distance: 9.2
click at [1083, 72] on button "Close" at bounding box center [1088, 68] width 45 height 20
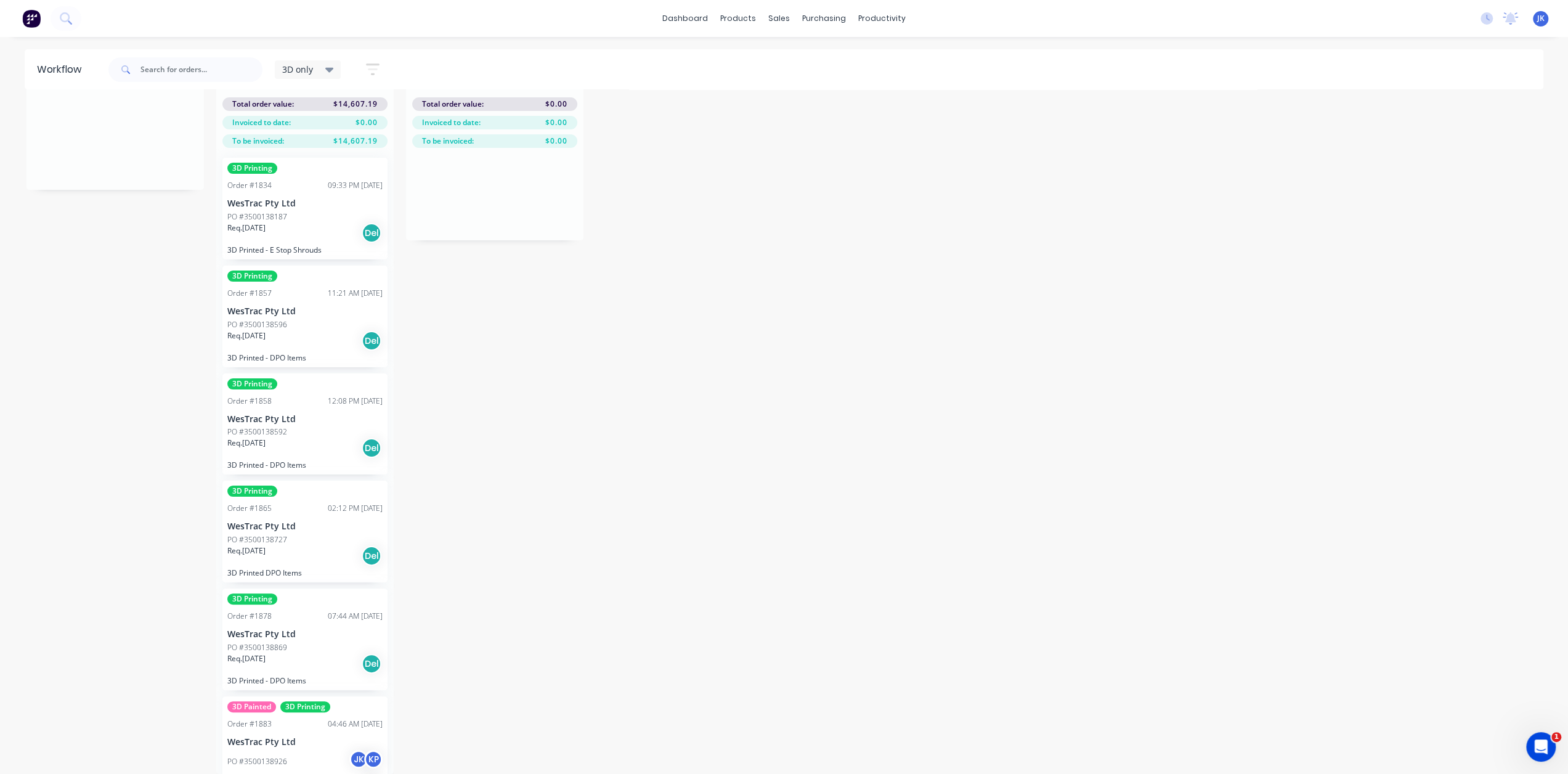
click at [282, 611] on div "Order #1878 07:44 AM [DATE]" at bounding box center [304, 616] width 155 height 11
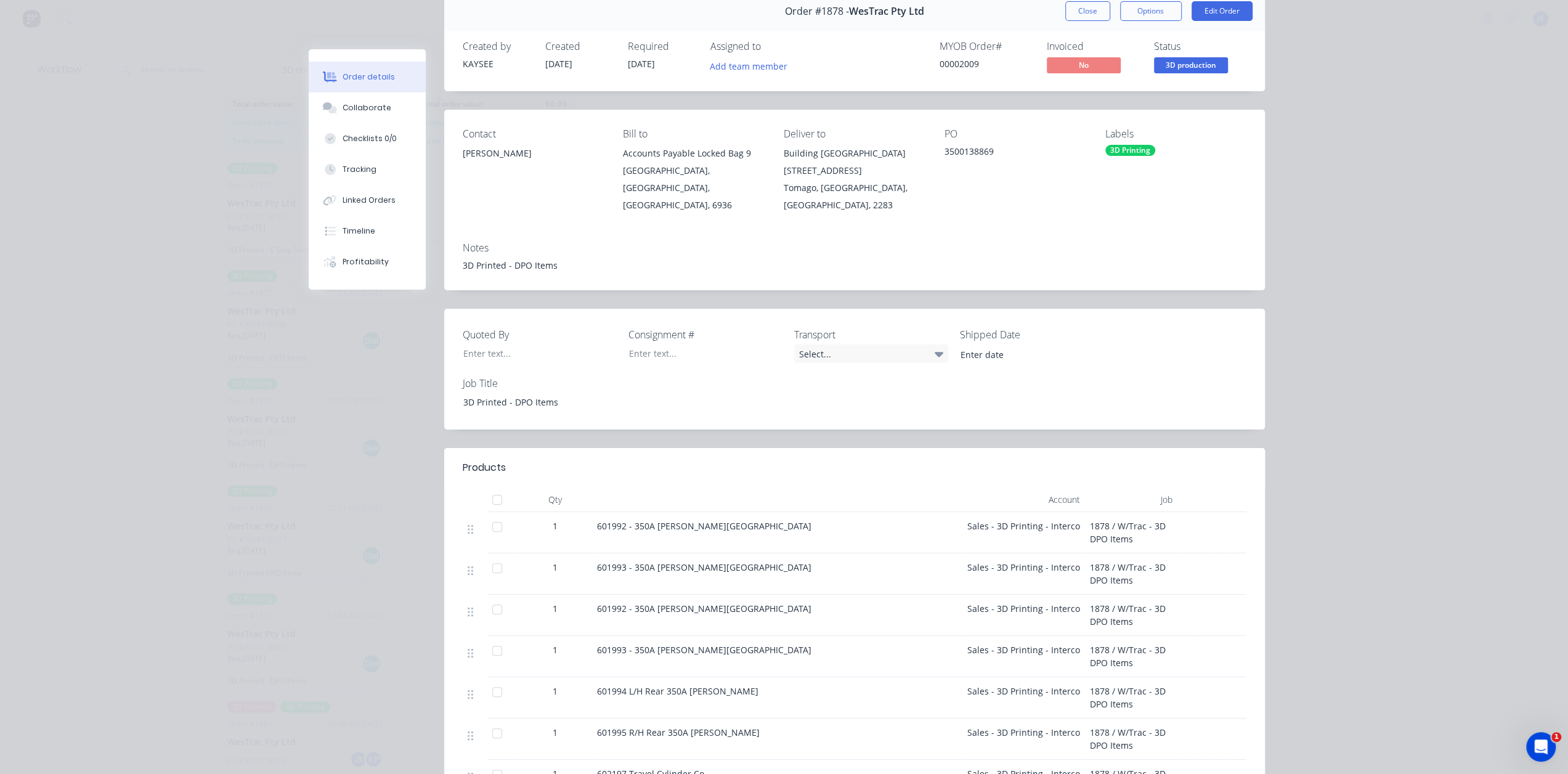
scroll to position [16, 0]
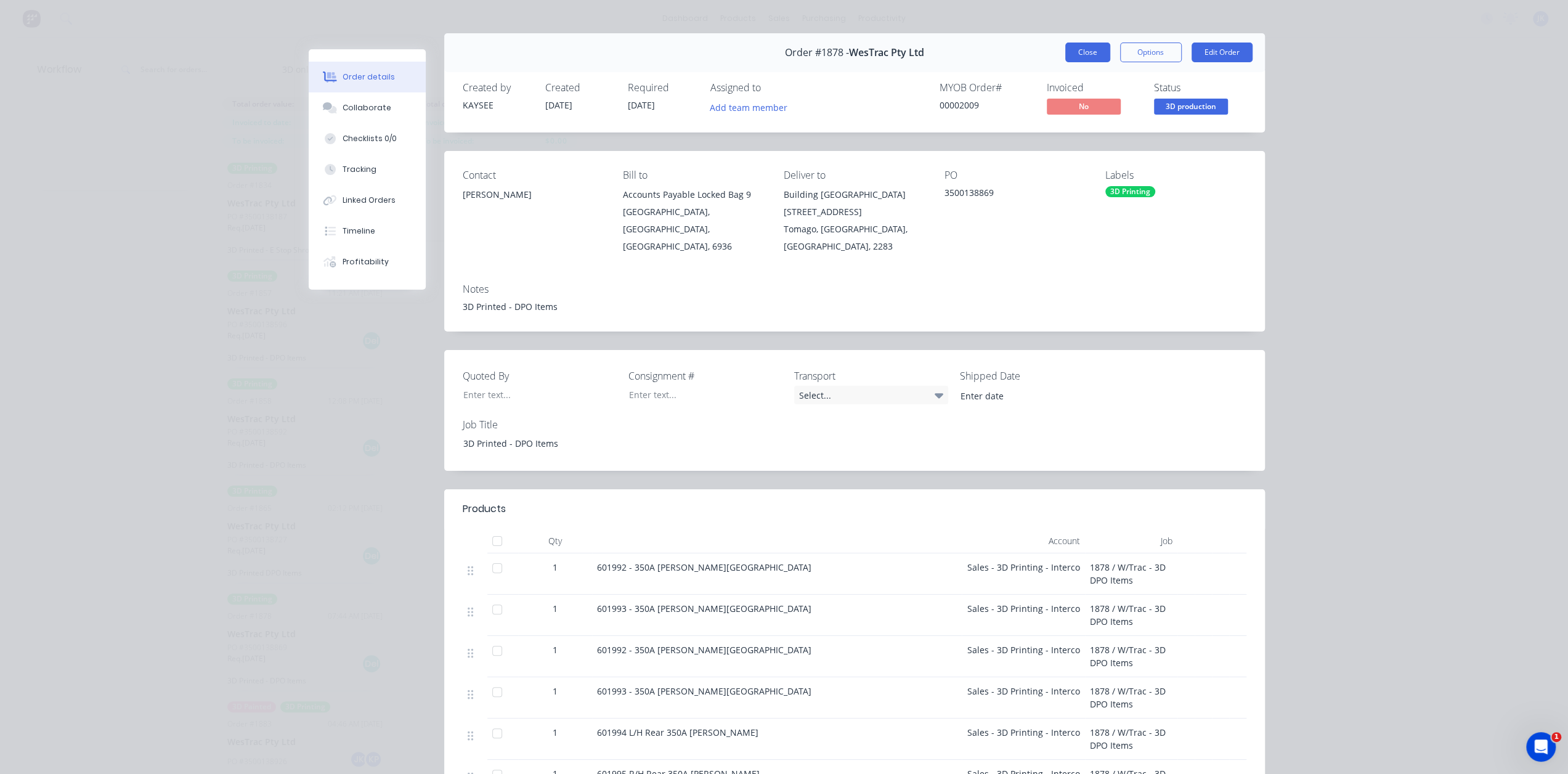
click at [1071, 55] on button "Close" at bounding box center [1088, 52] width 45 height 20
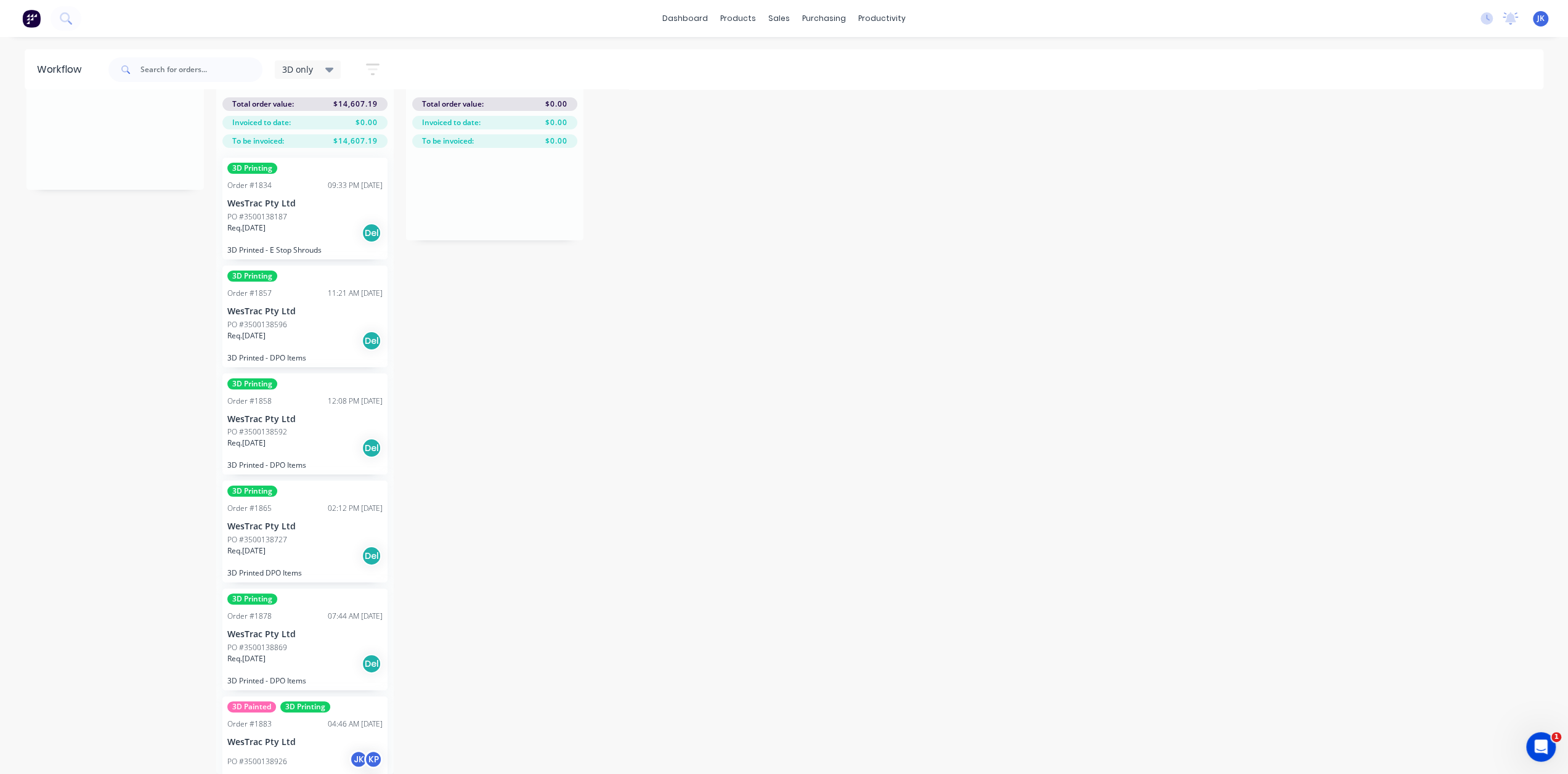
click at [308, 643] on div "PO #3500138869" at bounding box center [304, 648] width 155 height 11
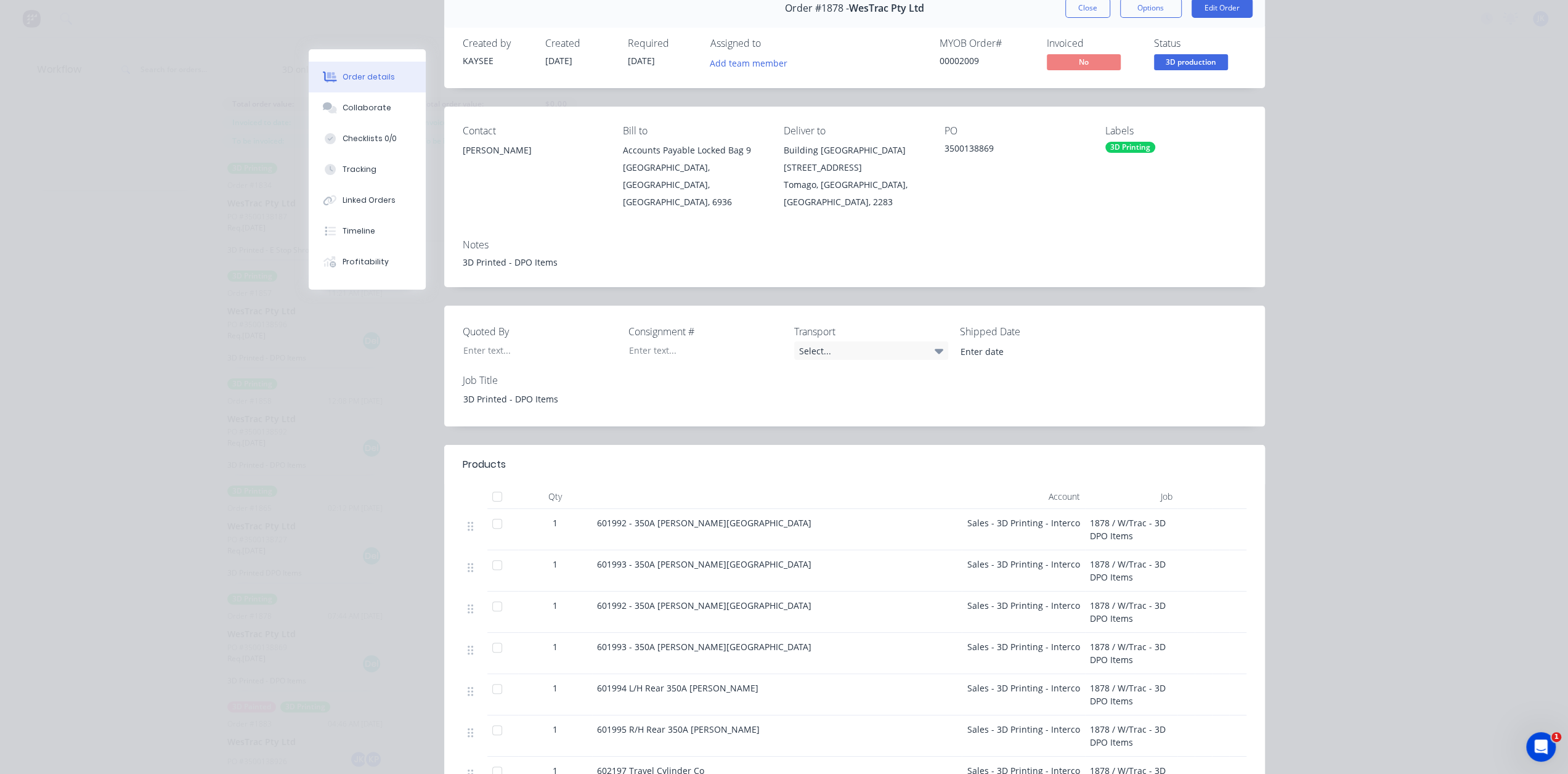
scroll to position [0, 0]
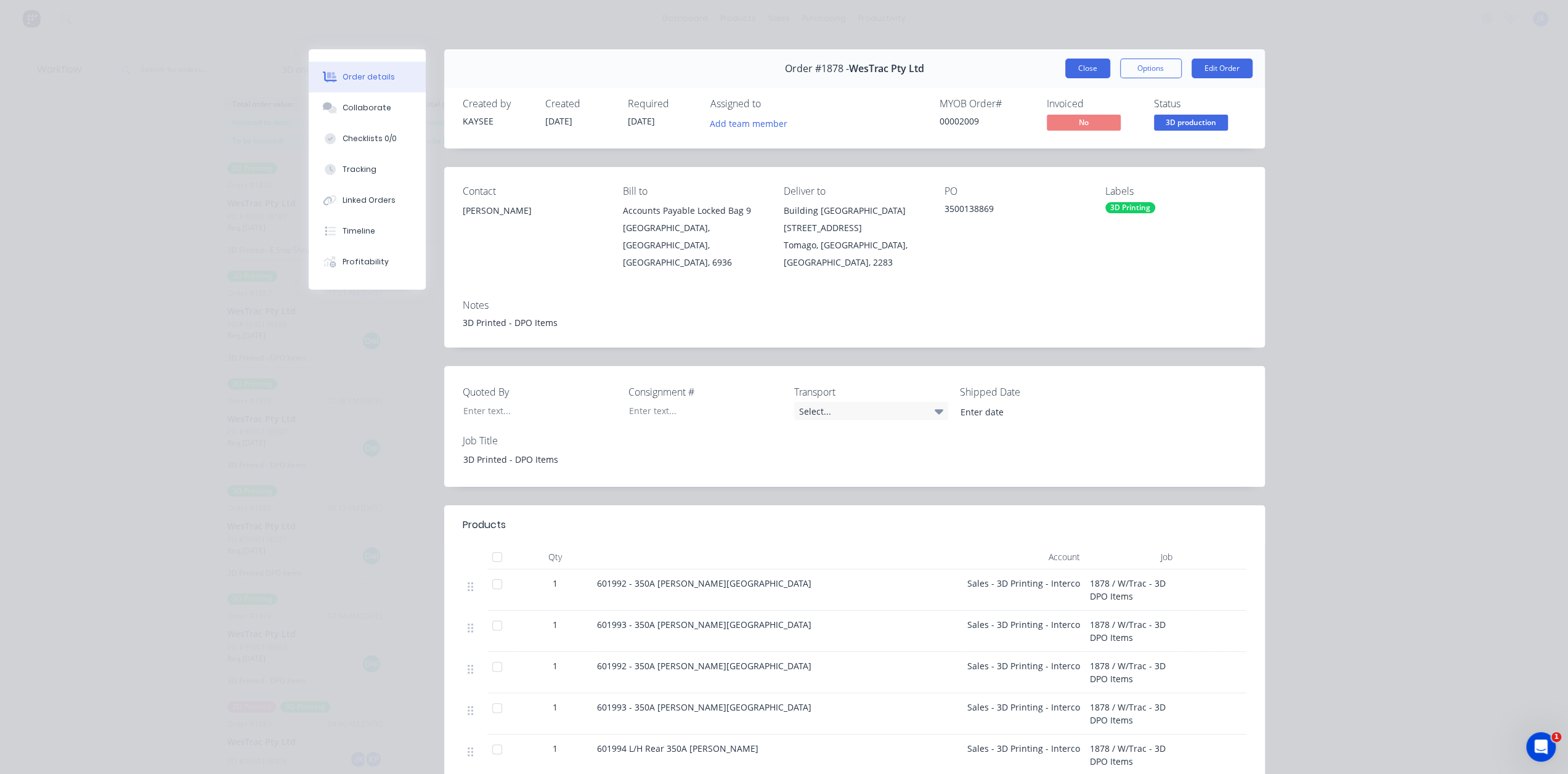
click at [1083, 64] on button "Close" at bounding box center [1088, 68] width 45 height 20
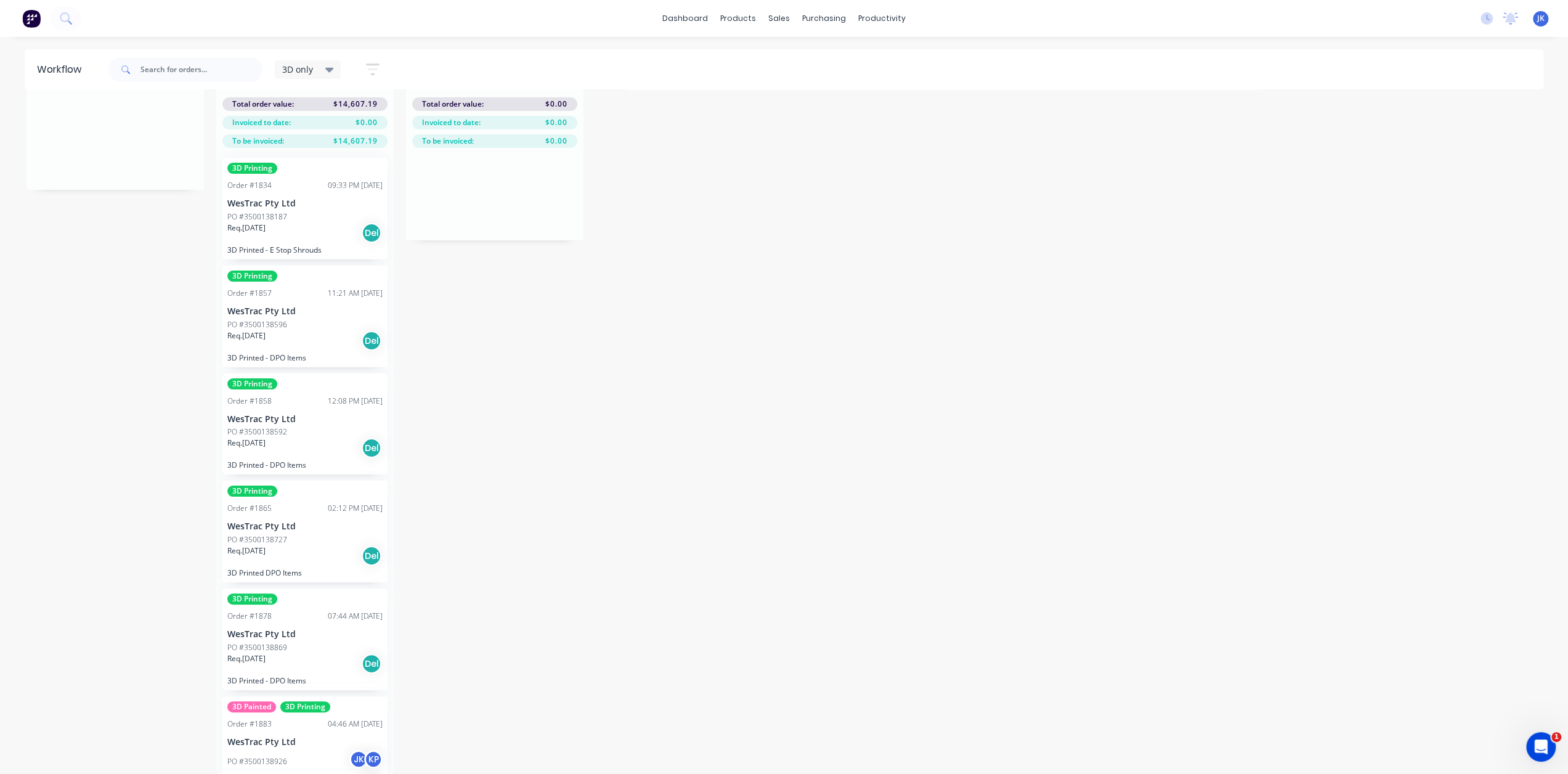
click at [288, 611] on div "Order #1878 07:44 AM [DATE]" at bounding box center [304, 616] width 155 height 11
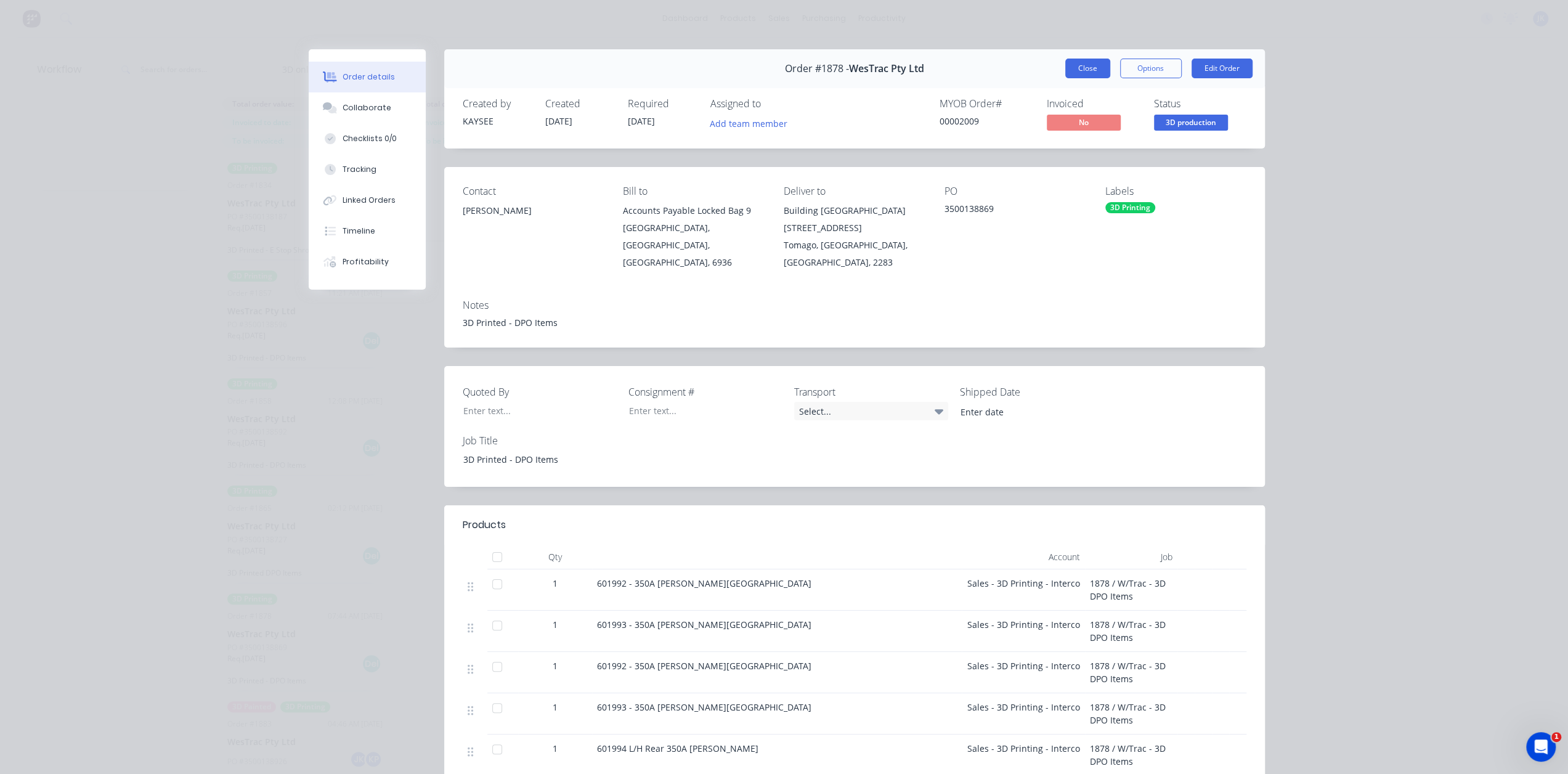
click at [1075, 73] on button "Close" at bounding box center [1088, 68] width 45 height 20
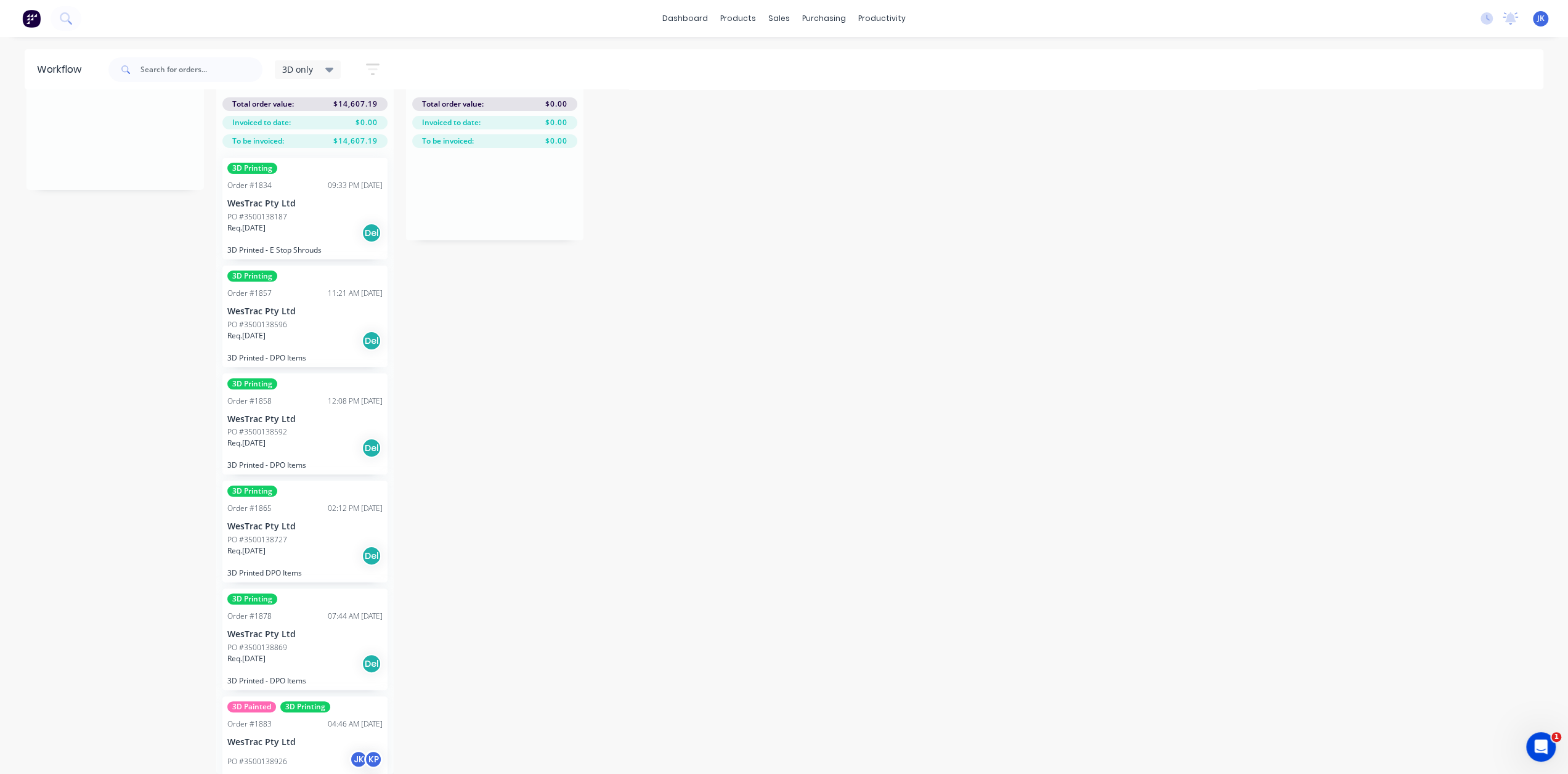
scroll to position [123, 0]
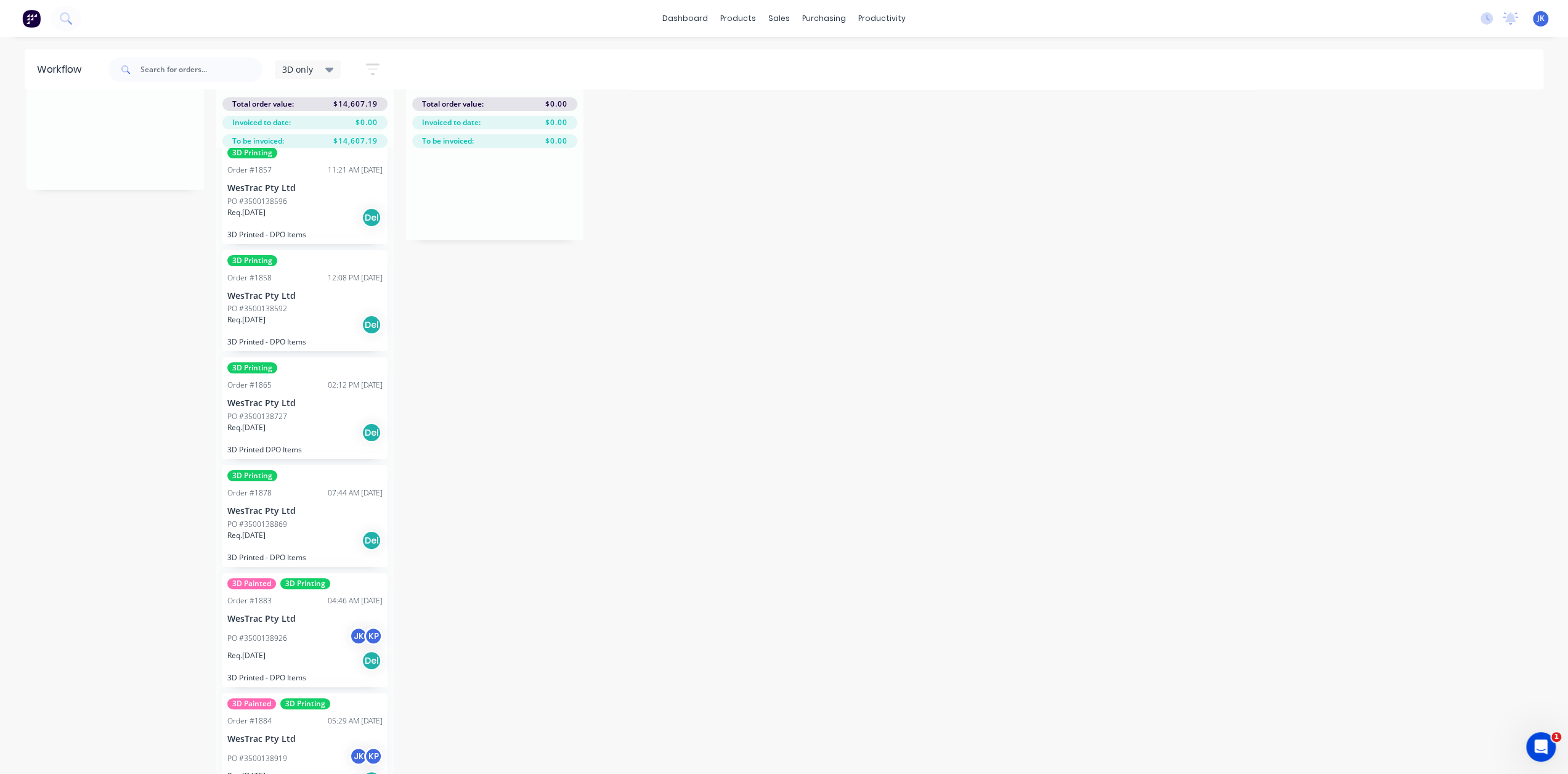
click at [328, 595] on div "04:46 AM [DATE]" at bounding box center [355, 600] width 55 height 11
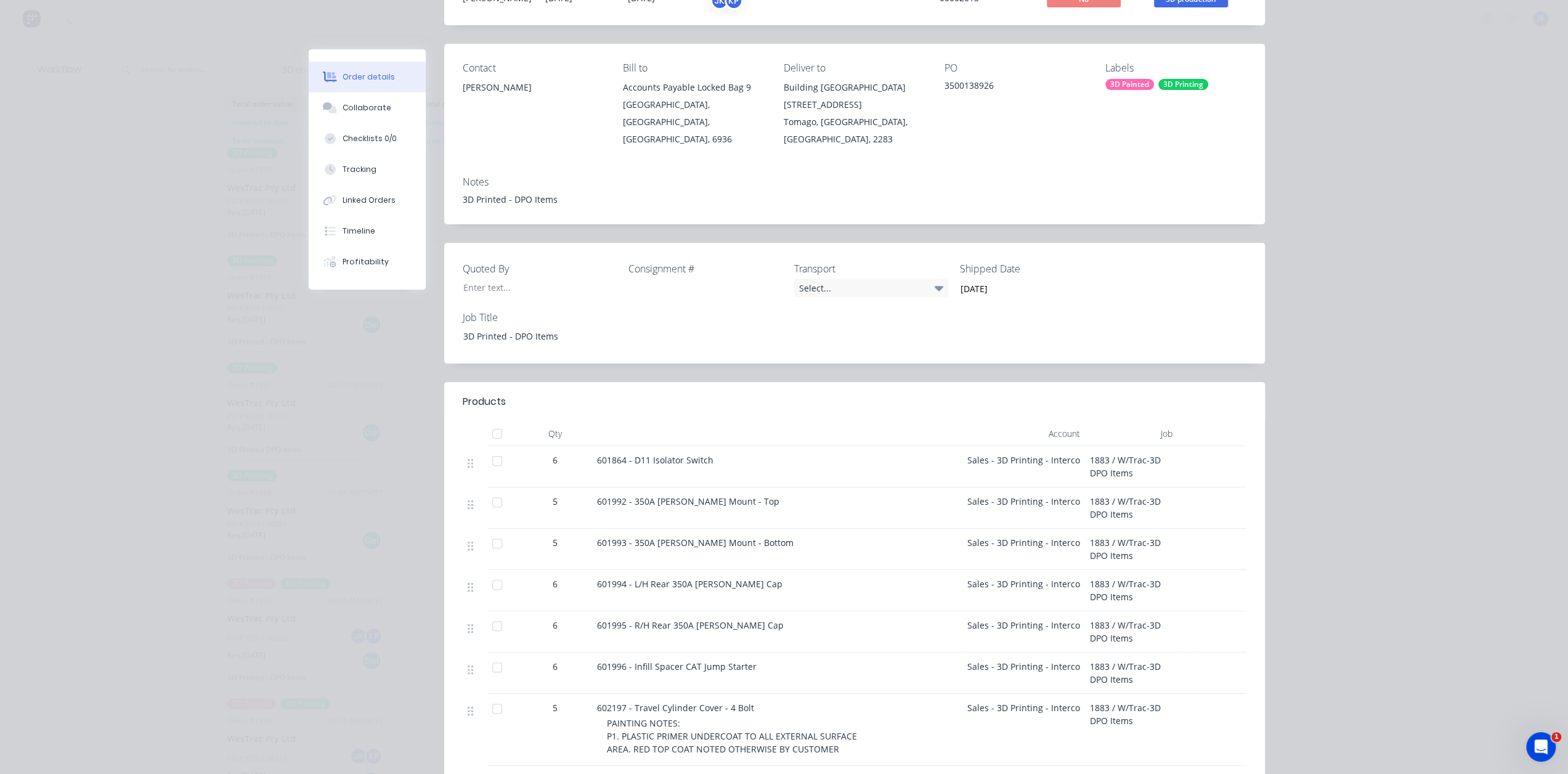
scroll to position [0, 0]
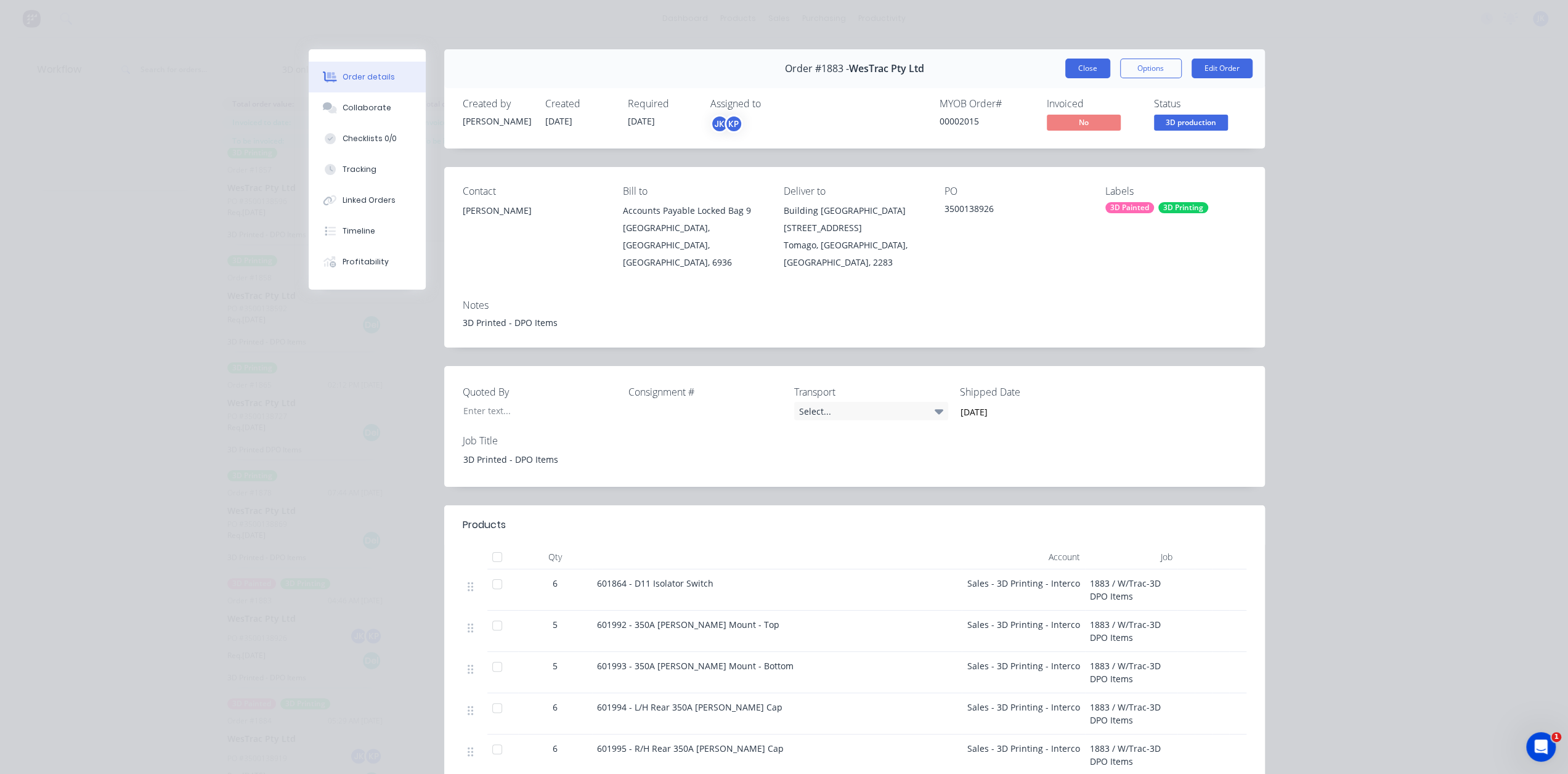
click at [1086, 68] on button "Close" at bounding box center [1088, 68] width 45 height 20
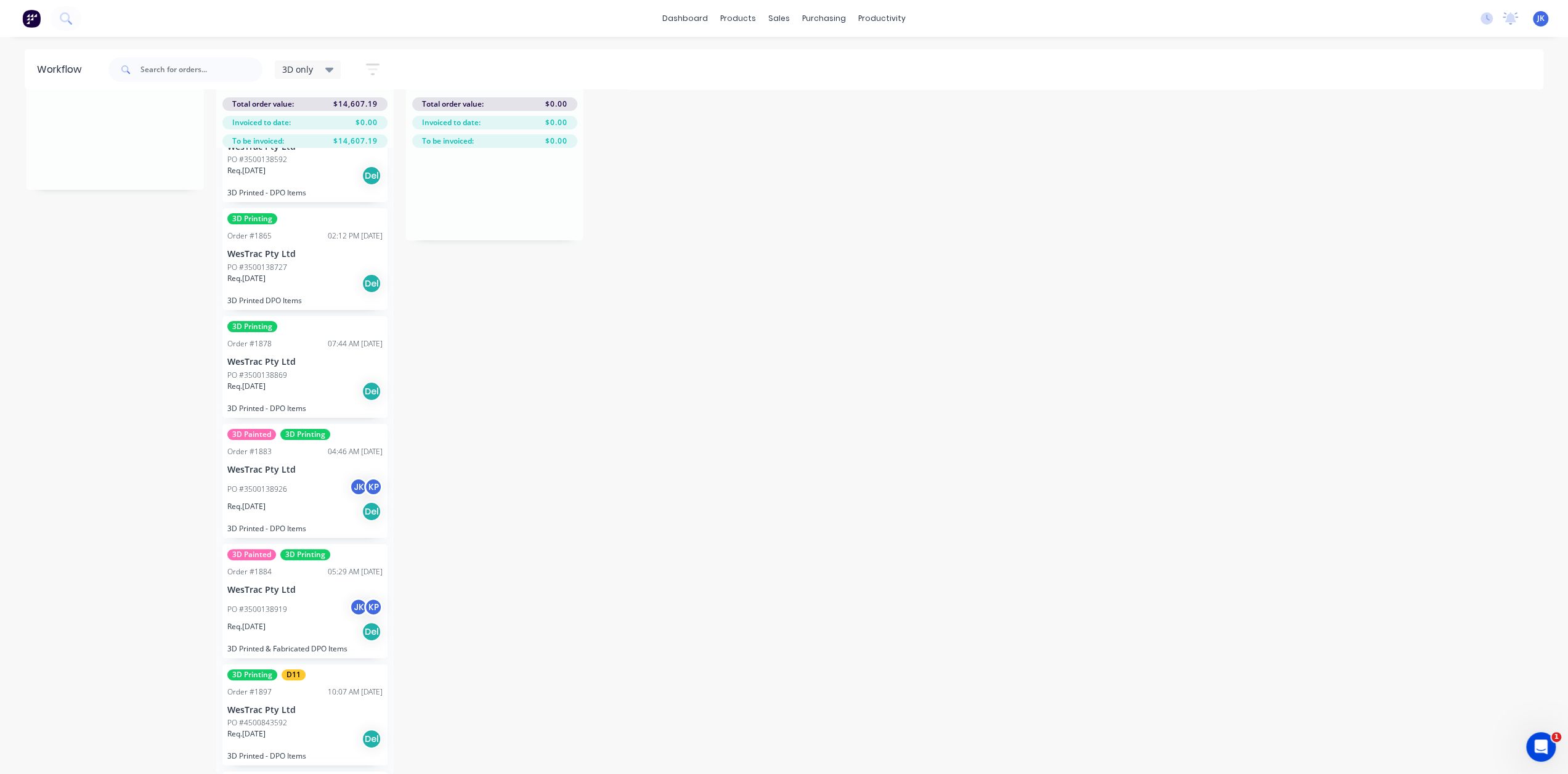
scroll to position [370, 0]
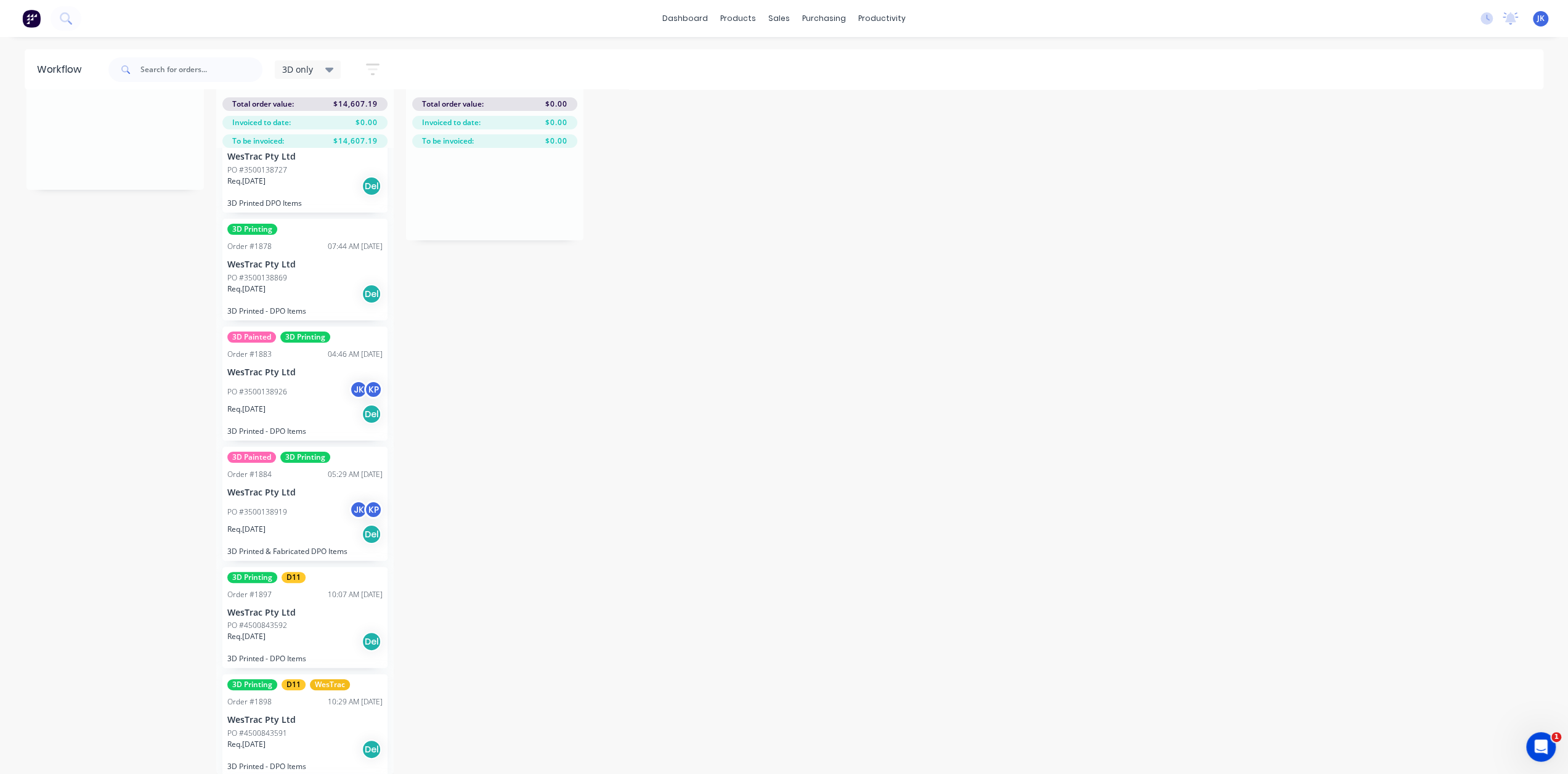
click at [317, 620] on div "PO #4500843592" at bounding box center [304, 625] width 155 height 11
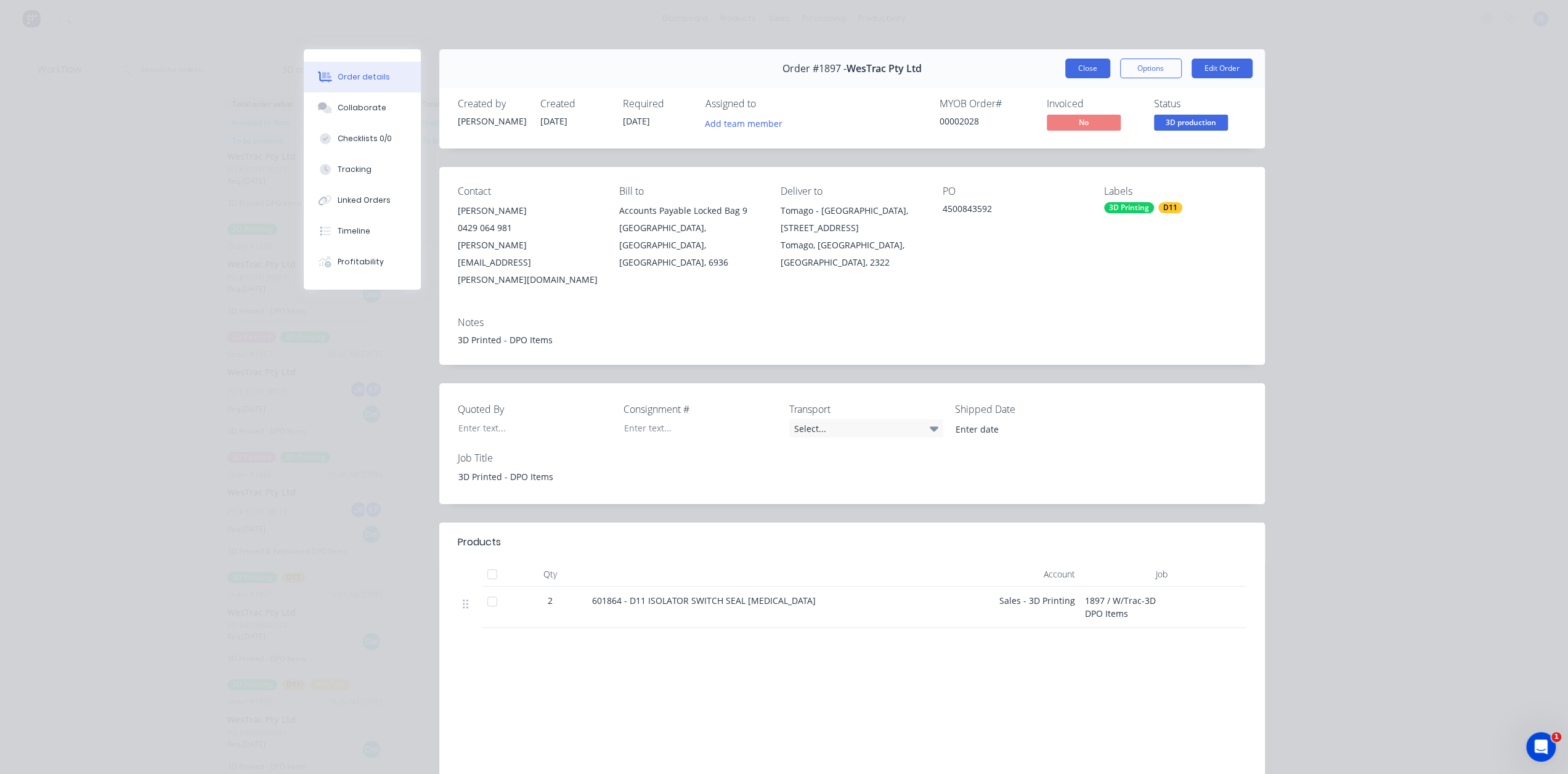
click at [1085, 70] on button "Close" at bounding box center [1088, 68] width 45 height 20
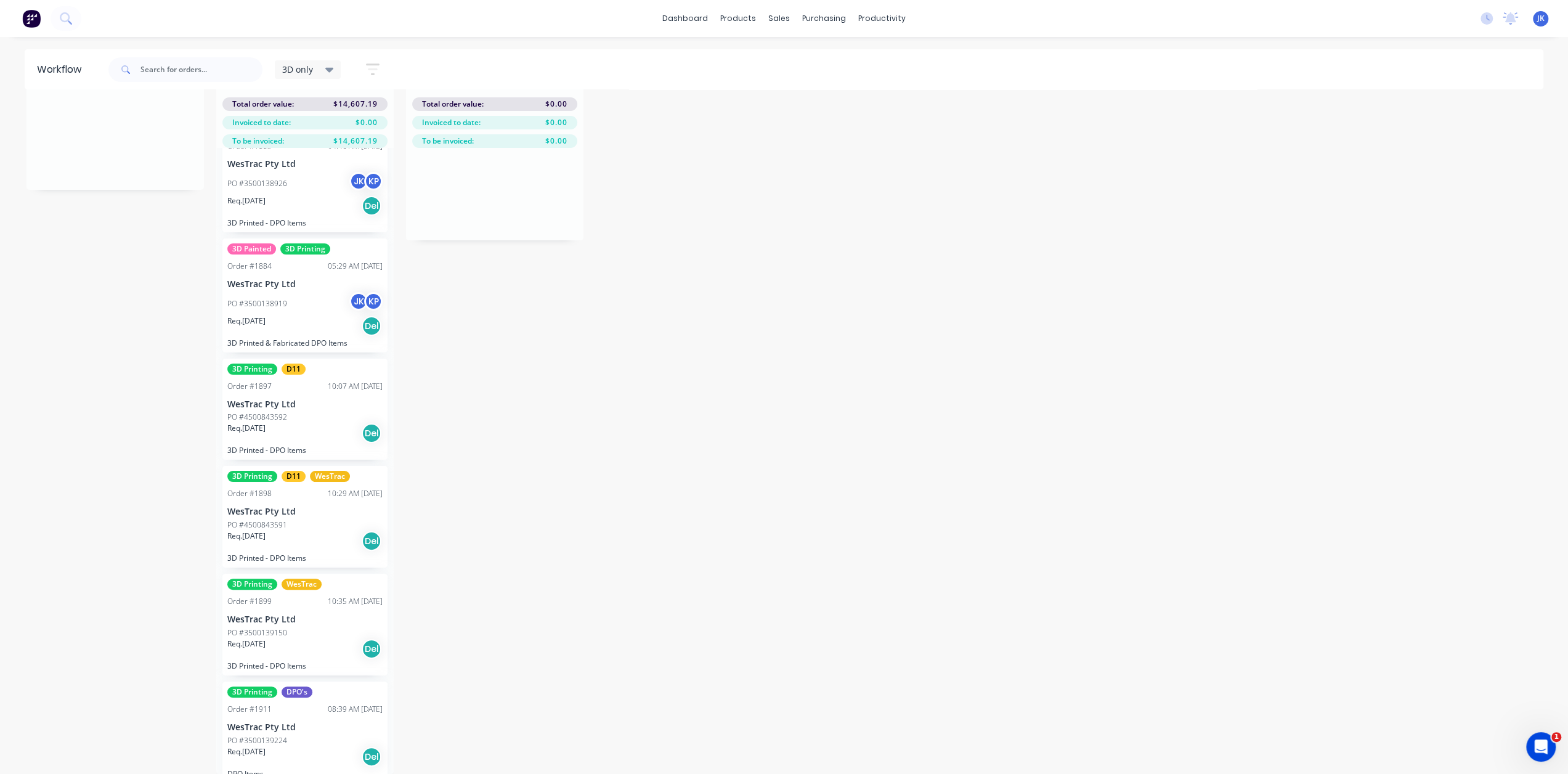
scroll to position [587, 0]
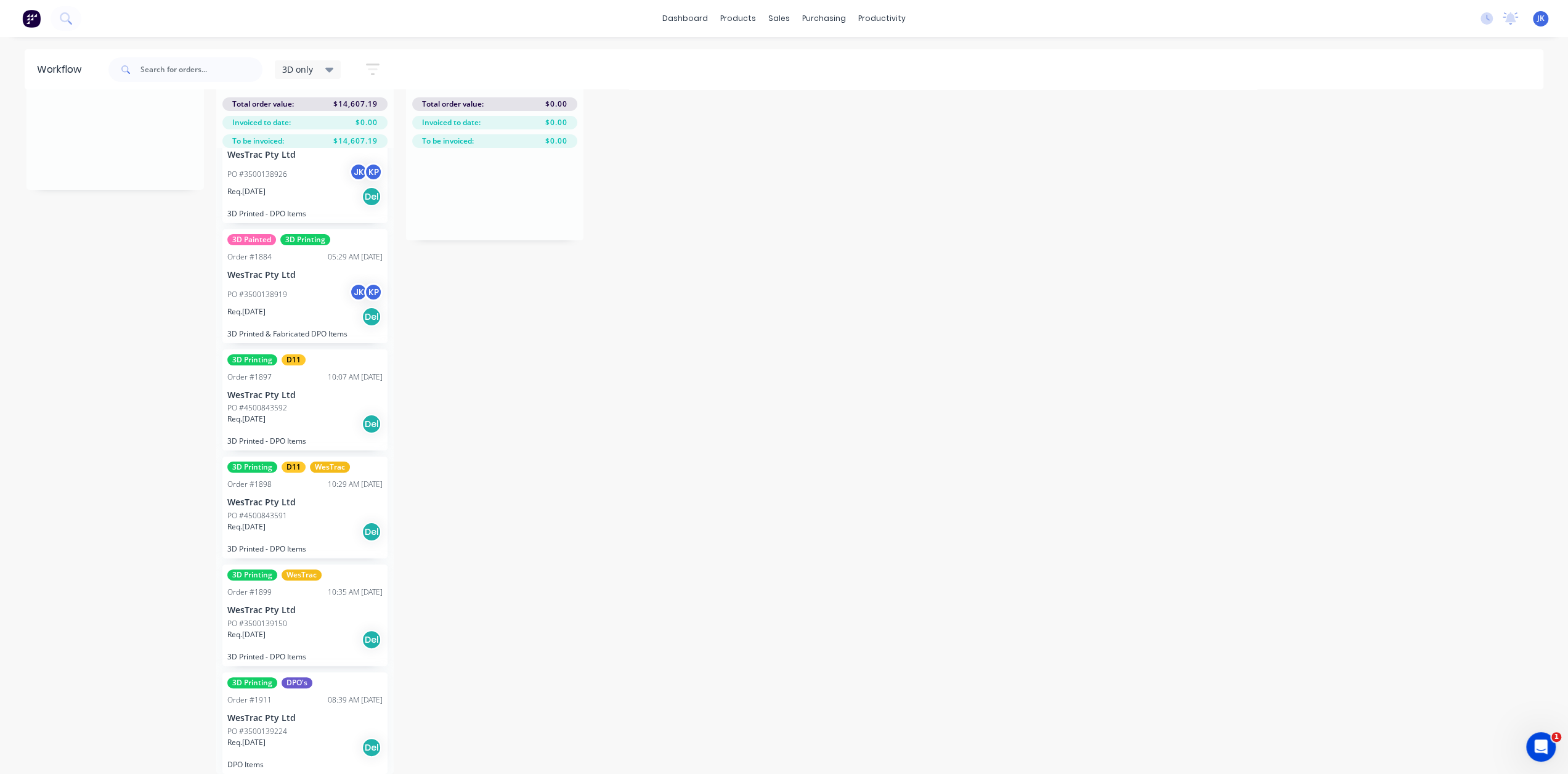
click at [291, 523] on div "Req. [DATE] Del" at bounding box center [304, 531] width 155 height 21
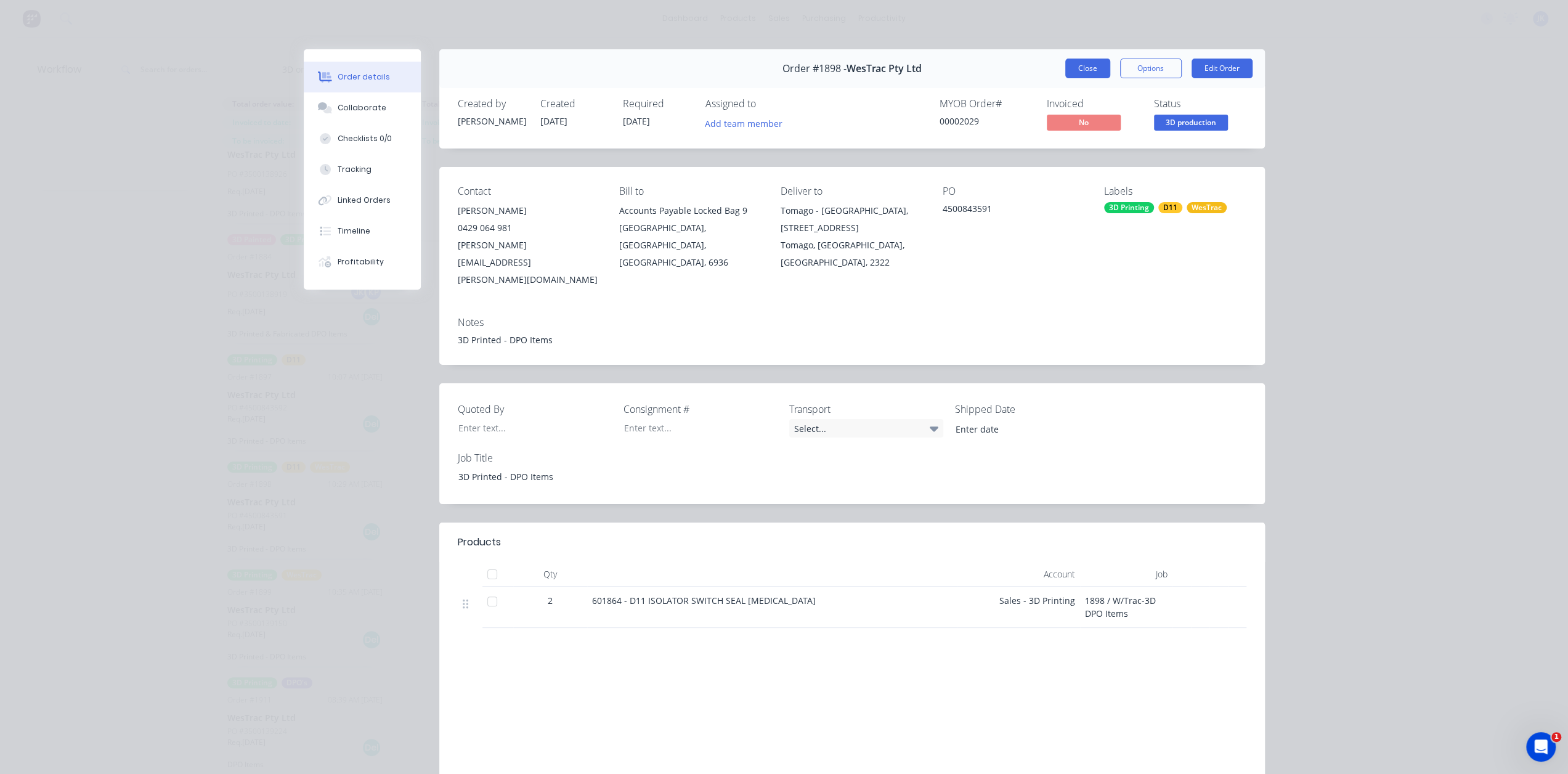
click at [1078, 66] on button "Close" at bounding box center [1088, 68] width 45 height 20
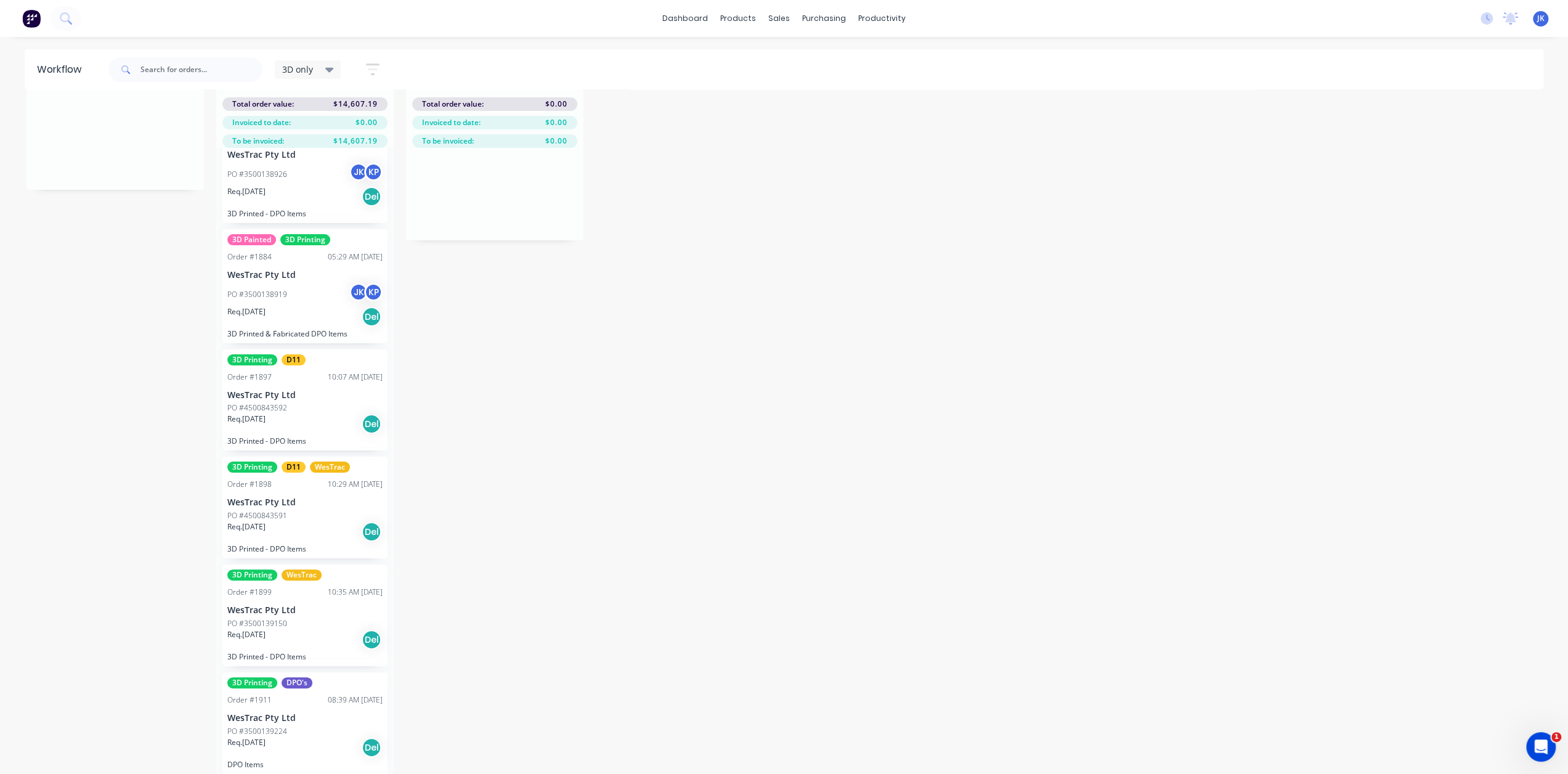
click at [330, 634] on div "Req. [DATE] Del" at bounding box center [304, 640] width 155 height 21
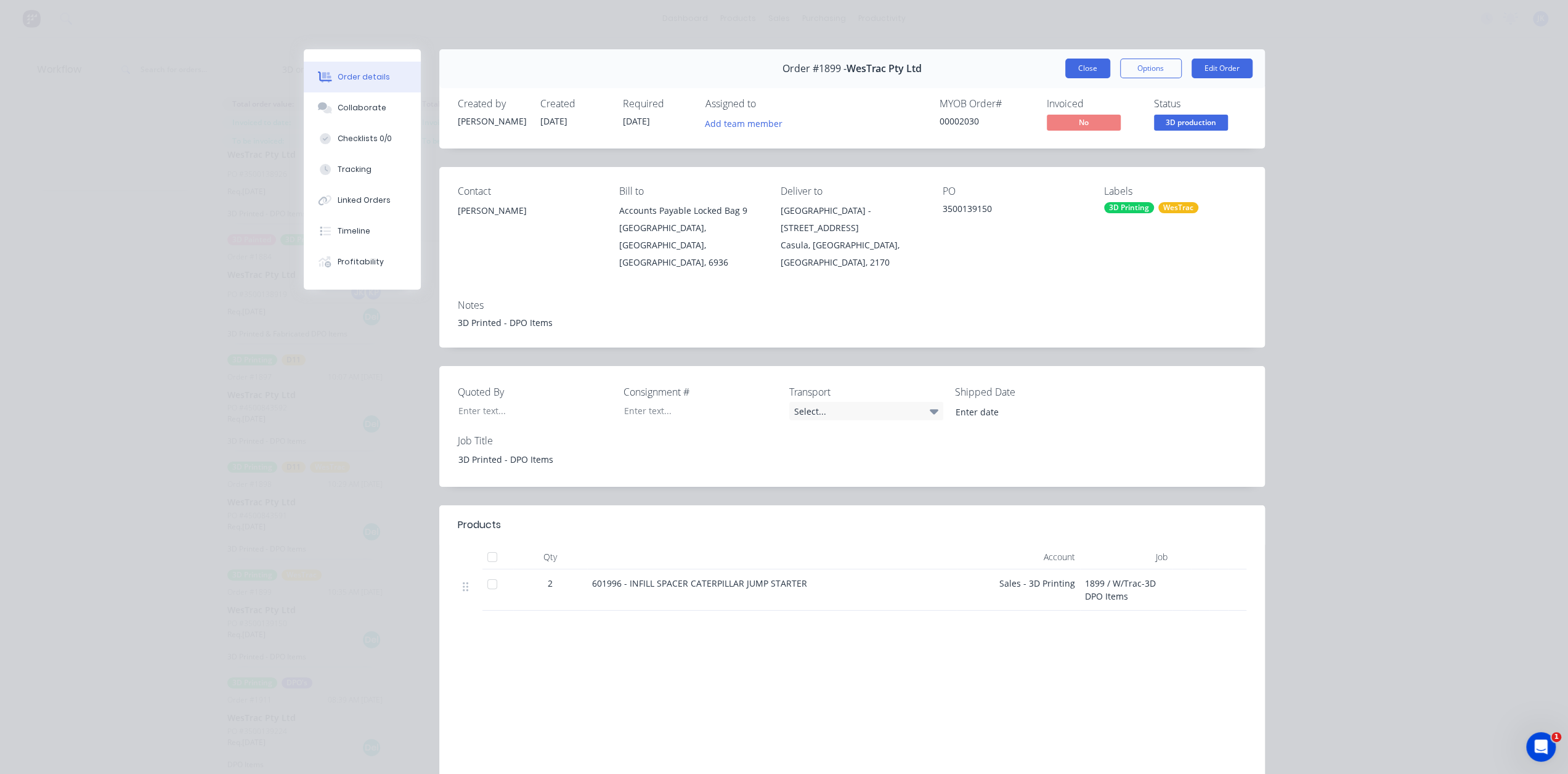
click at [1066, 65] on button "Close" at bounding box center [1088, 68] width 45 height 20
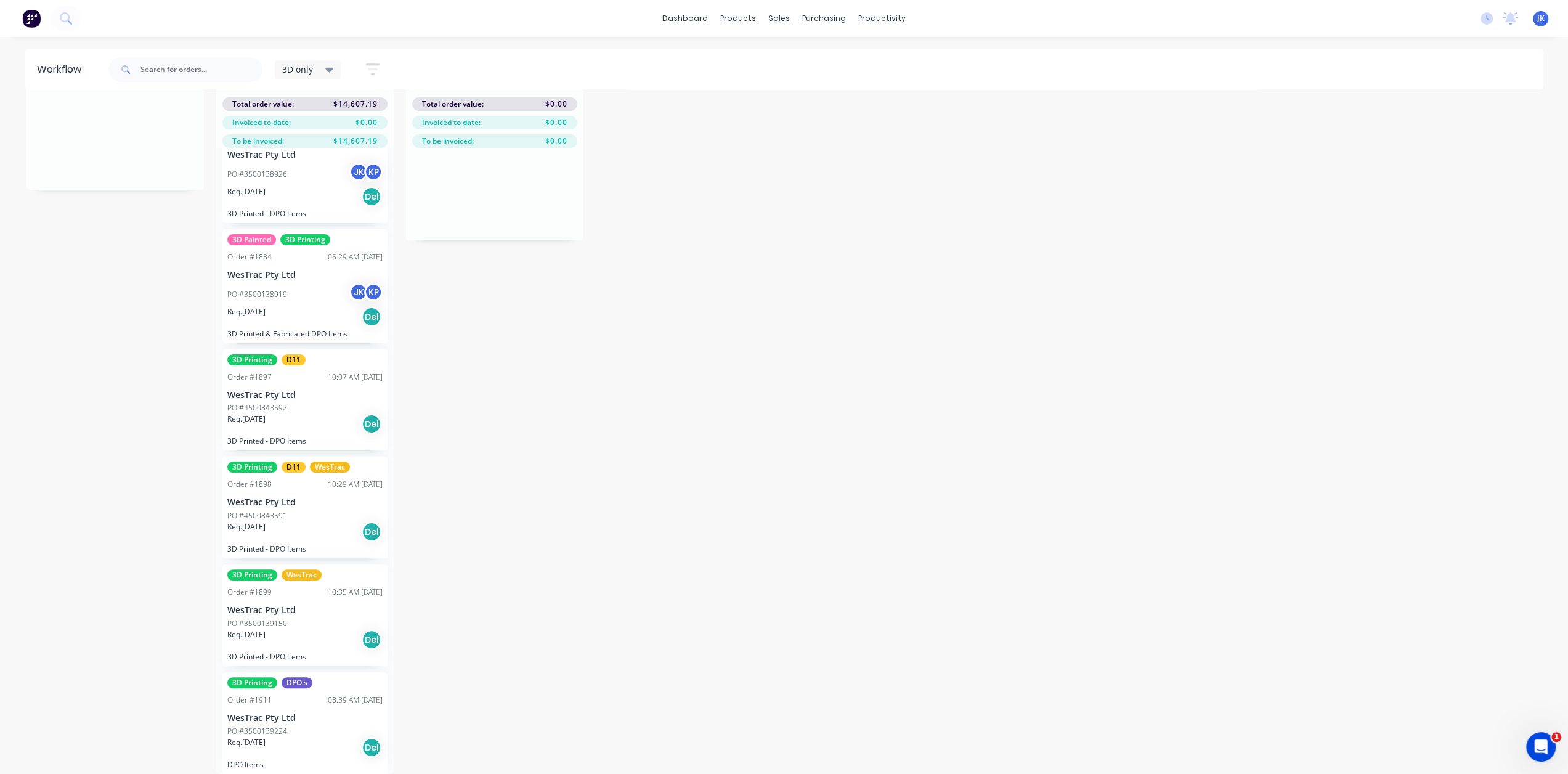
click at [311, 714] on p "WesTrac Pty Ltd" at bounding box center [304, 719] width 155 height 11
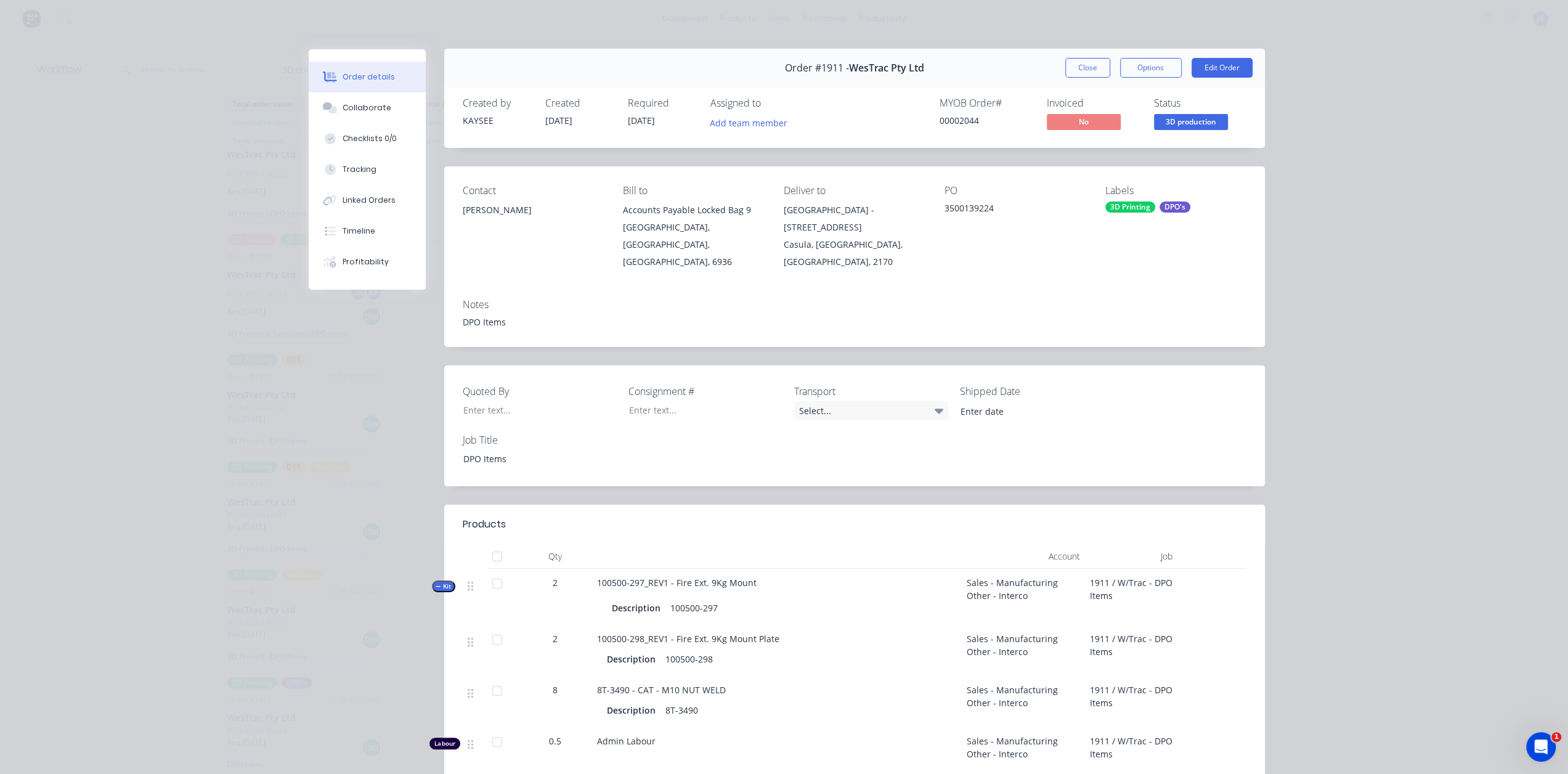
scroll to position [0, 0]
click at [1093, 71] on button "Close" at bounding box center [1088, 68] width 45 height 20
